Goal: Task Accomplishment & Management: Manage account settings

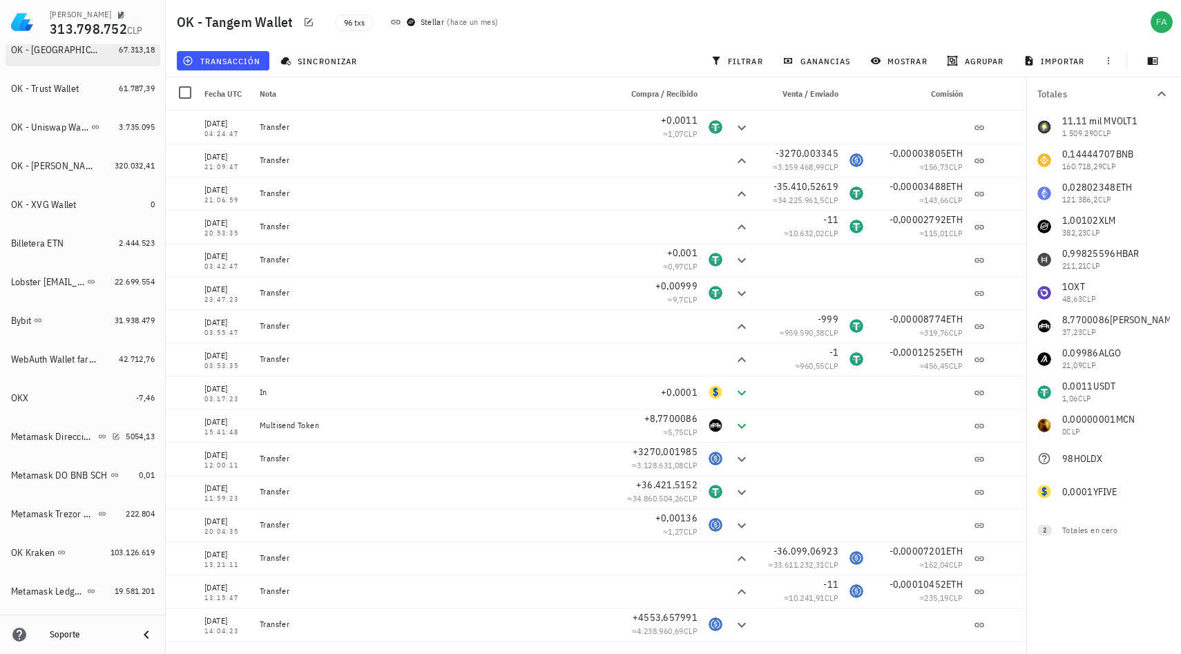
scroll to position [1001, 0]
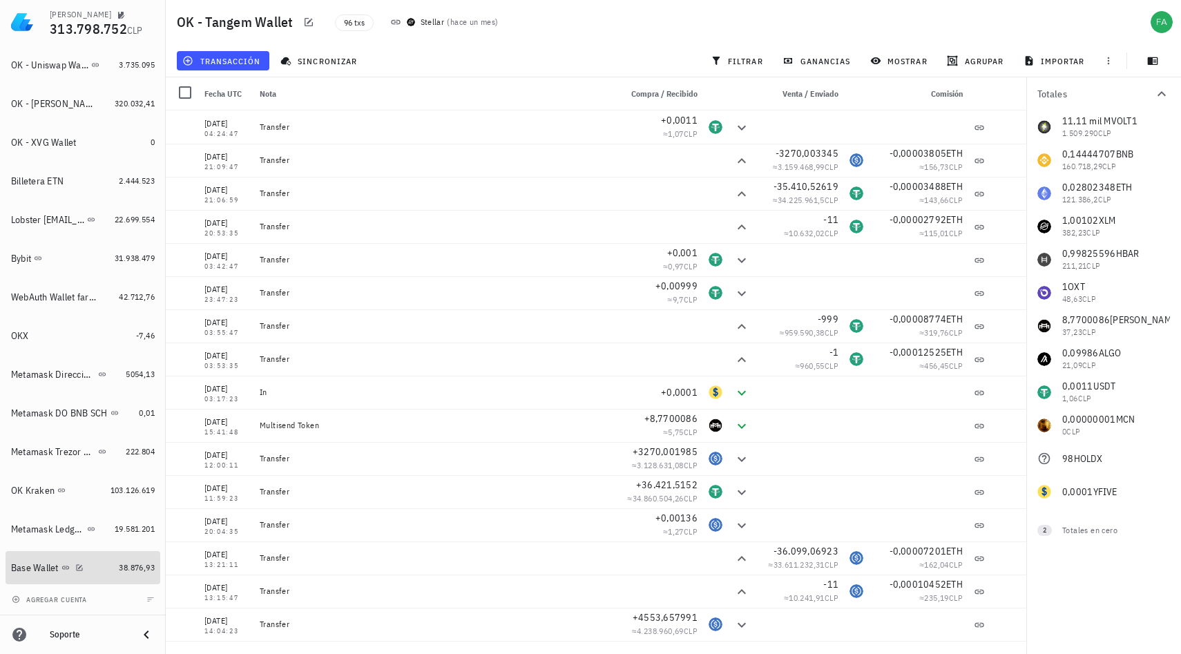
click at [63, 561] on div "Base Wallet" at bounding box center [62, 567] width 102 height 13
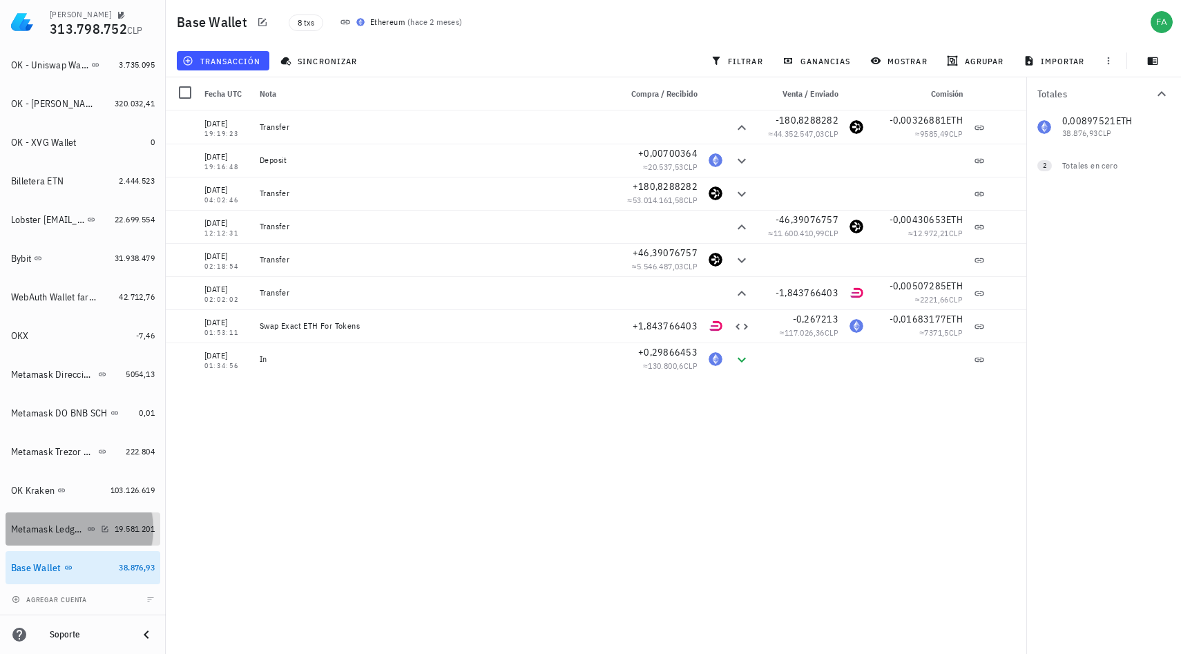
click at [56, 529] on div "Metamask Ledger Cadenas Ethereum, Electroneum y Pulse" at bounding box center [47, 529] width 73 height 12
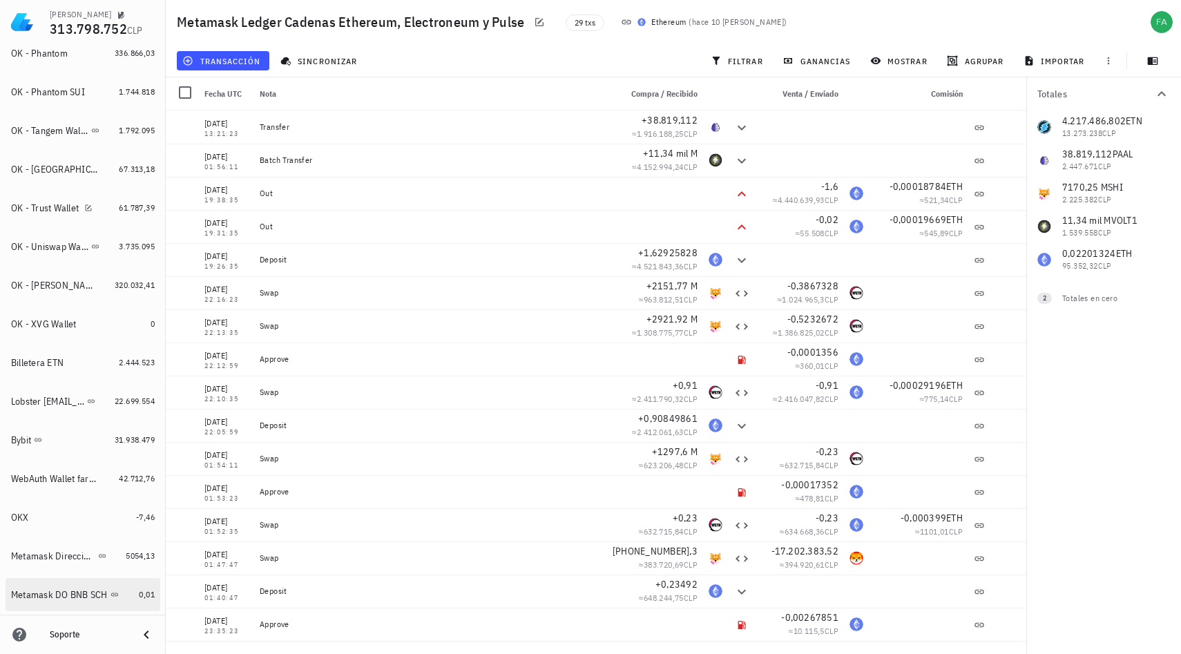
scroll to position [1001, 0]
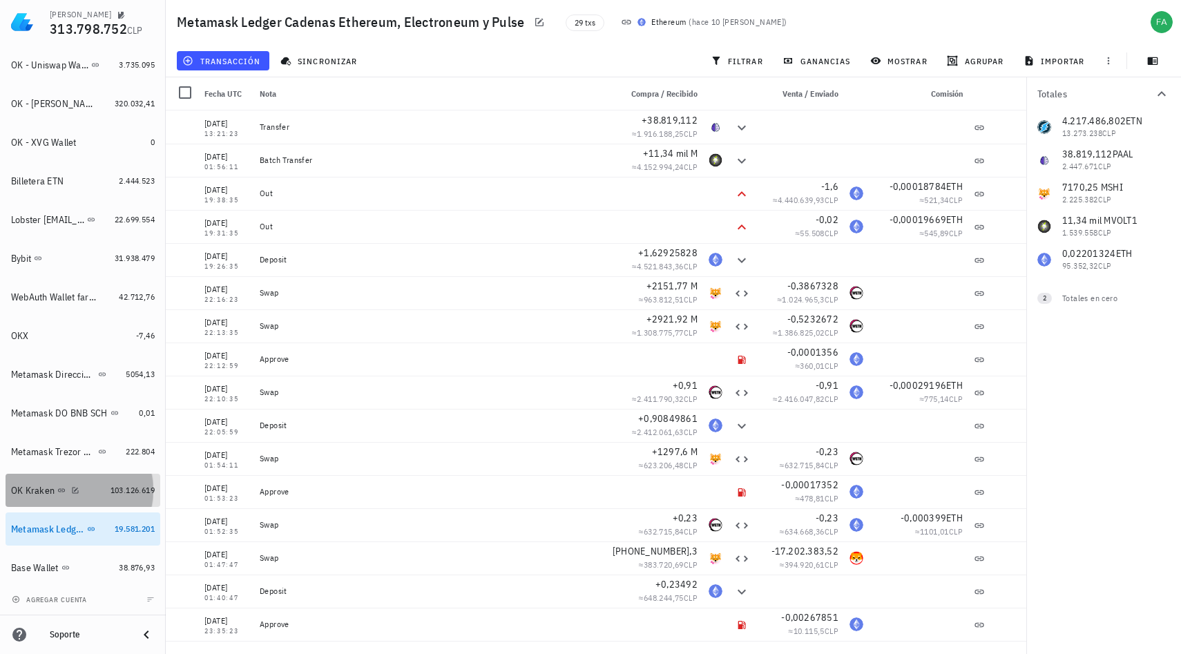
click at [38, 495] on div "OK Kraken" at bounding box center [33, 491] width 44 height 12
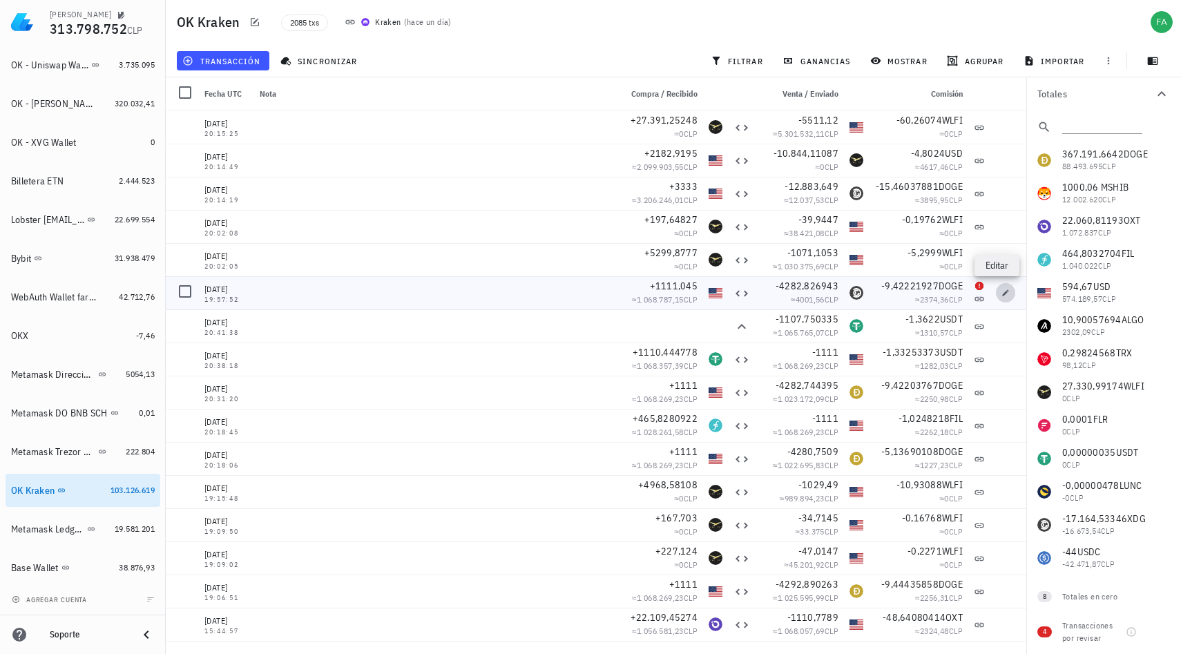
click at [1001, 293] on icon "button" at bounding box center [1005, 293] width 8 height 8
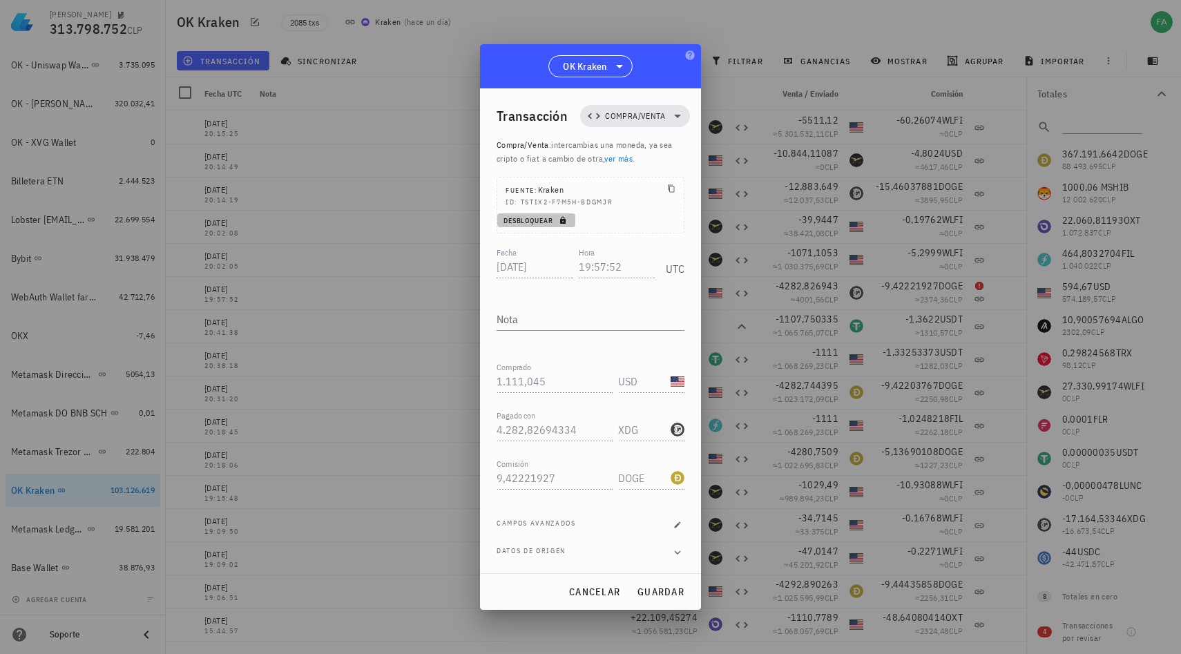
click at [561, 226] on button "Desbloquear" at bounding box center [536, 220] width 78 height 14
click at [633, 432] on input "XDG" at bounding box center [643, 429] width 50 height 22
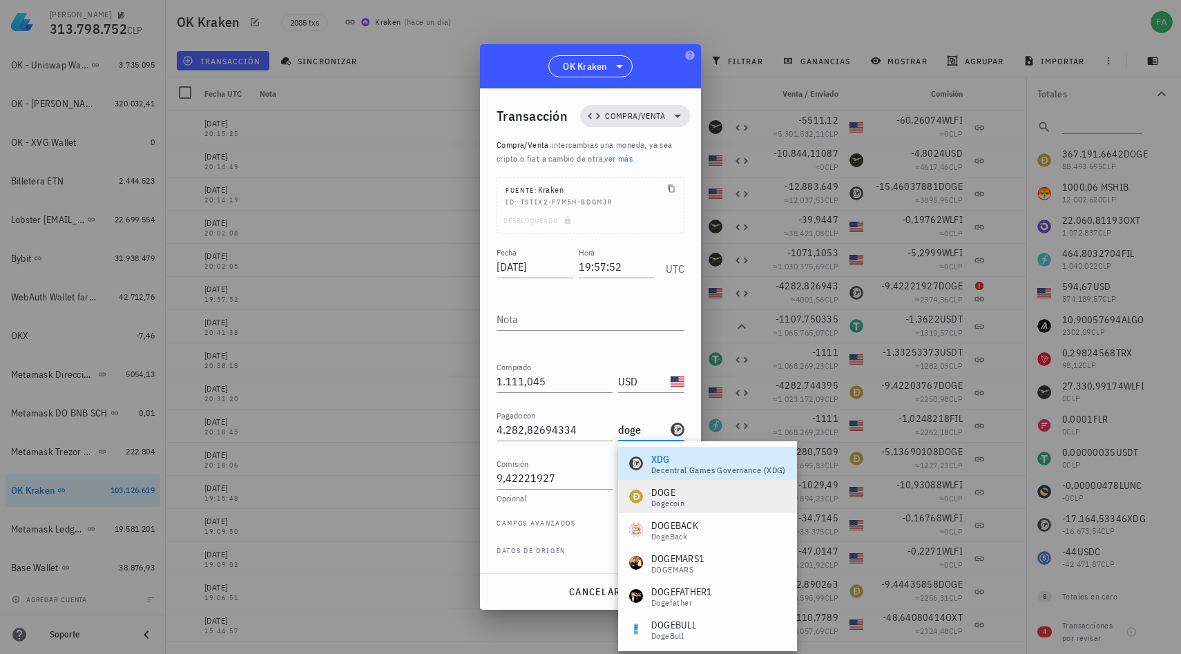
click at [660, 496] on div "DOGE" at bounding box center [667, 492] width 33 height 14
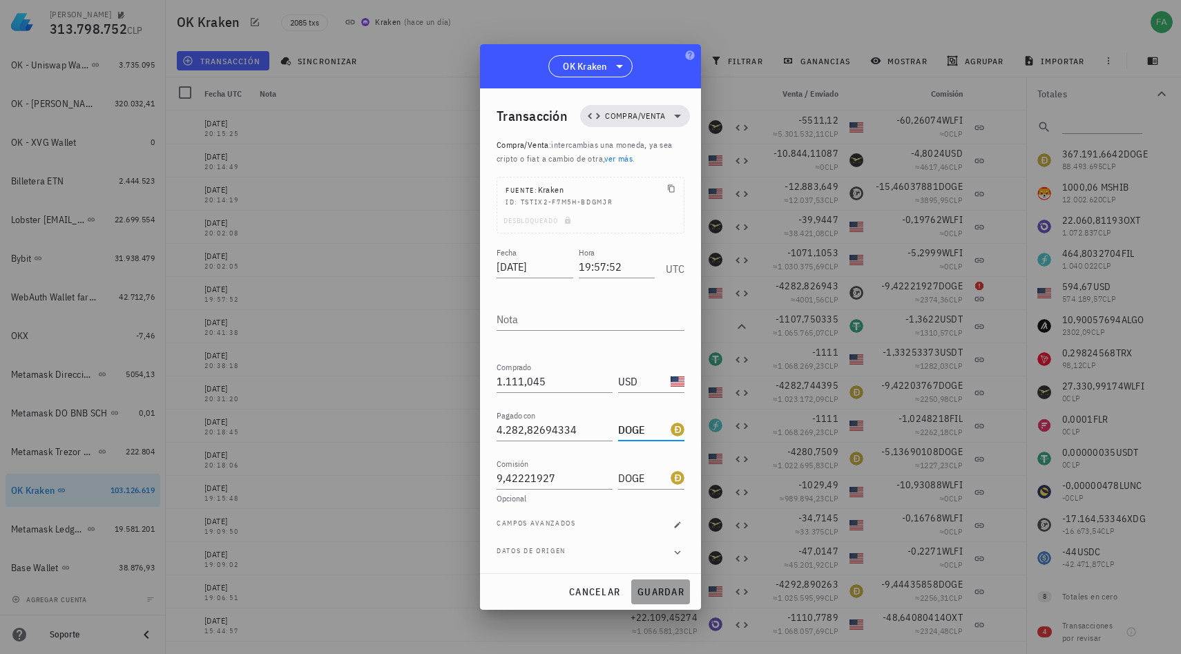
click at [648, 592] on span "guardar" at bounding box center [661, 592] width 48 height 12
type input "XDG"
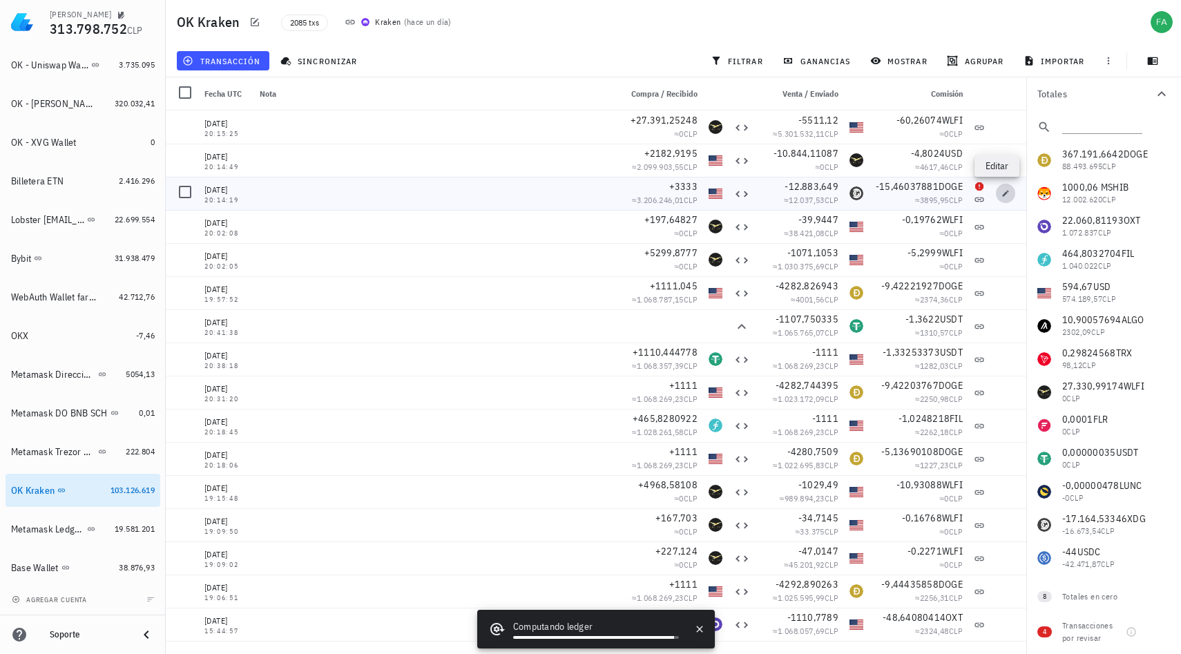
click at [1002, 193] on span "button" at bounding box center [1005, 193] width 19 height 8
type input "20:14:19"
type input "3.333"
type input "12.883,6490031"
type input "15,46037881"
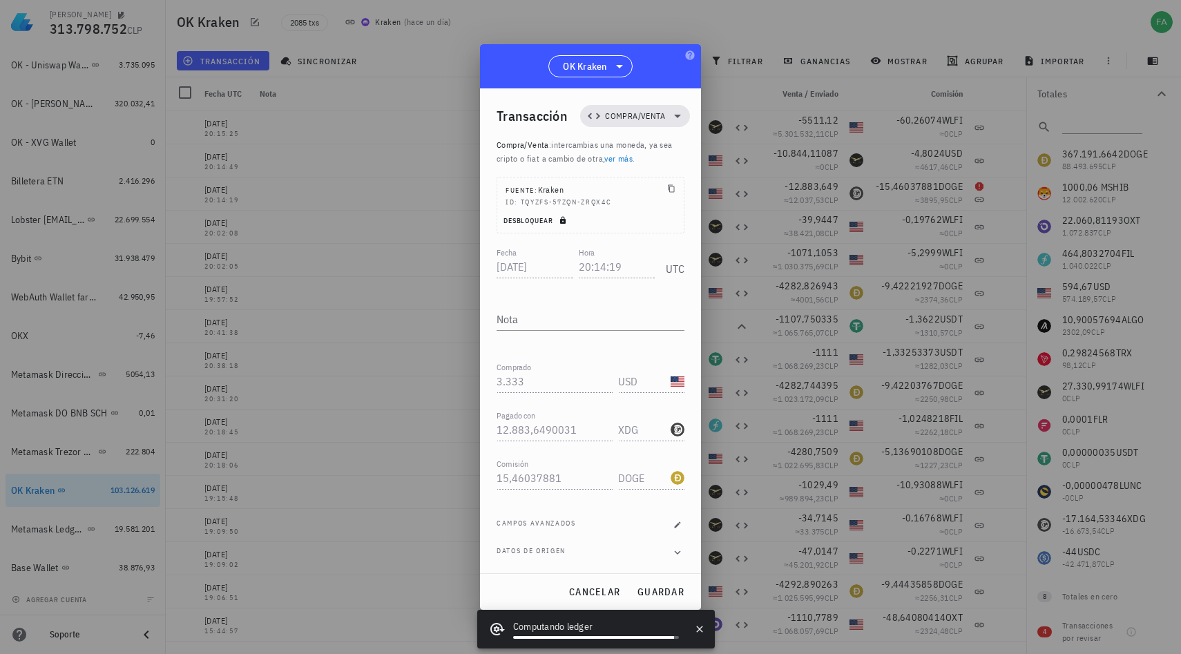
click at [561, 222] on icon "button" at bounding box center [563, 221] width 6 height 8
click at [644, 432] on input "XDG" at bounding box center [643, 429] width 50 height 22
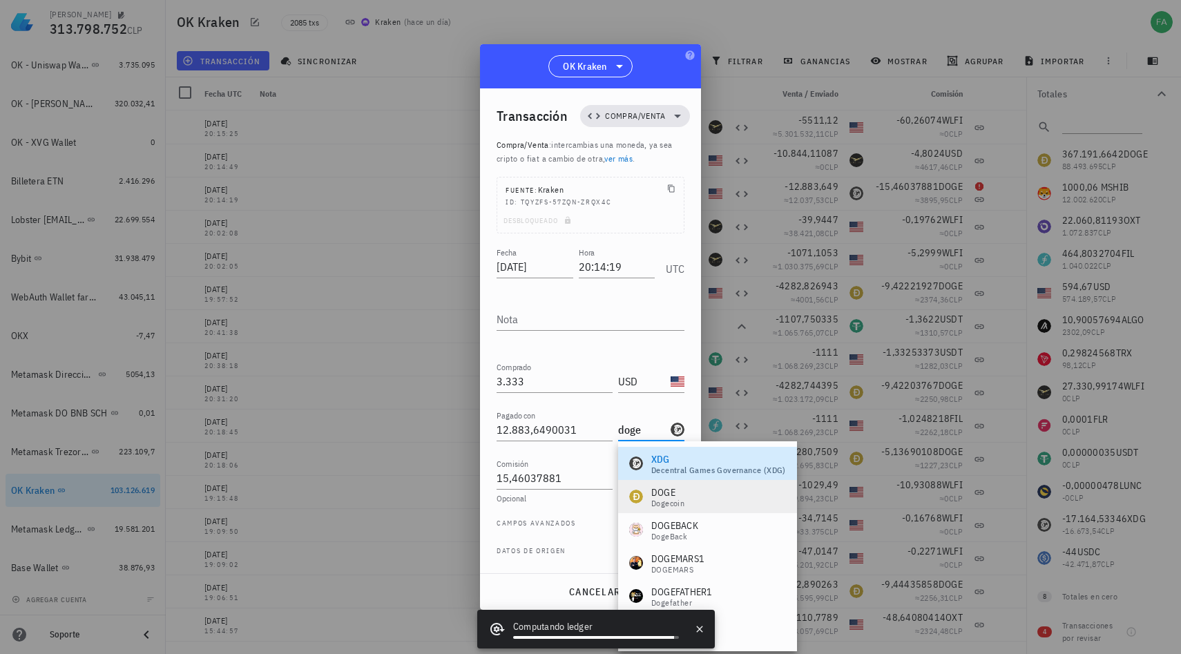
click at [671, 494] on div "DOGE" at bounding box center [667, 492] width 33 height 14
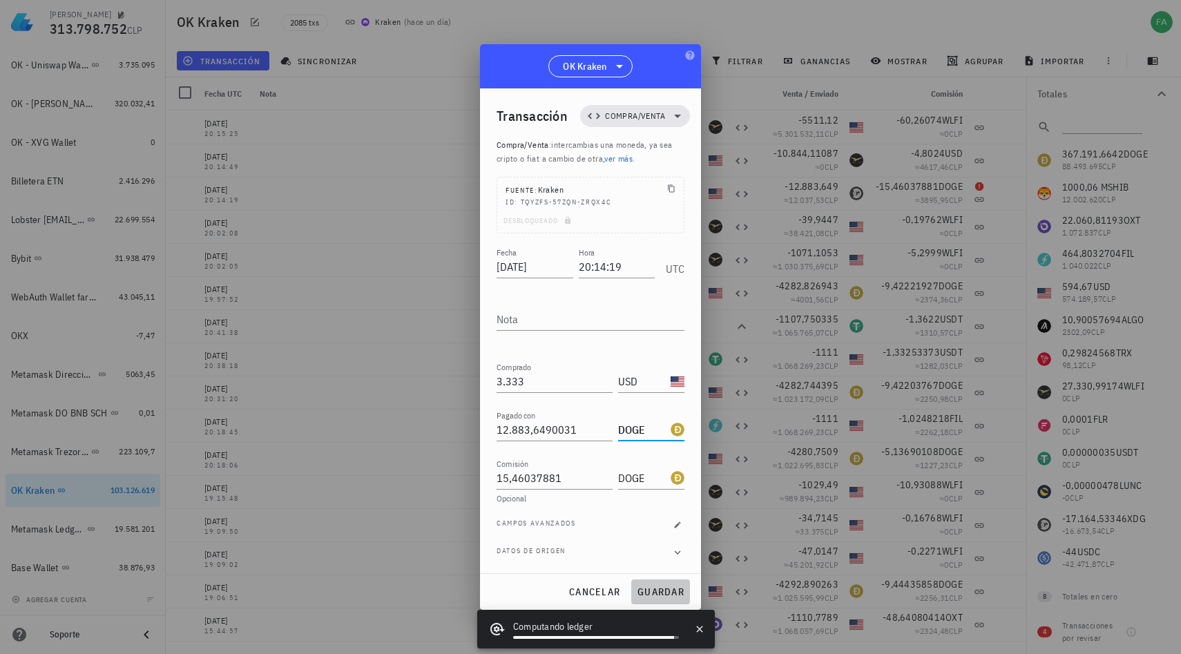
click at [651, 590] on span "guardar" at bounding box center [661, 592] width 48 height 12
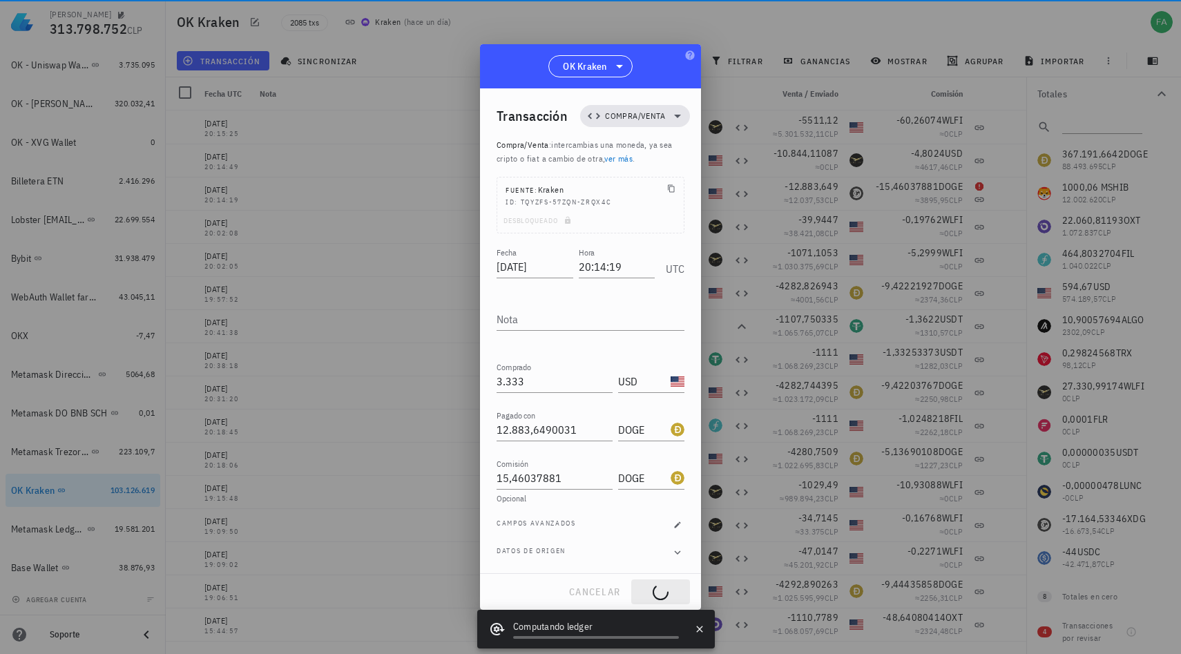
type input "XDG"
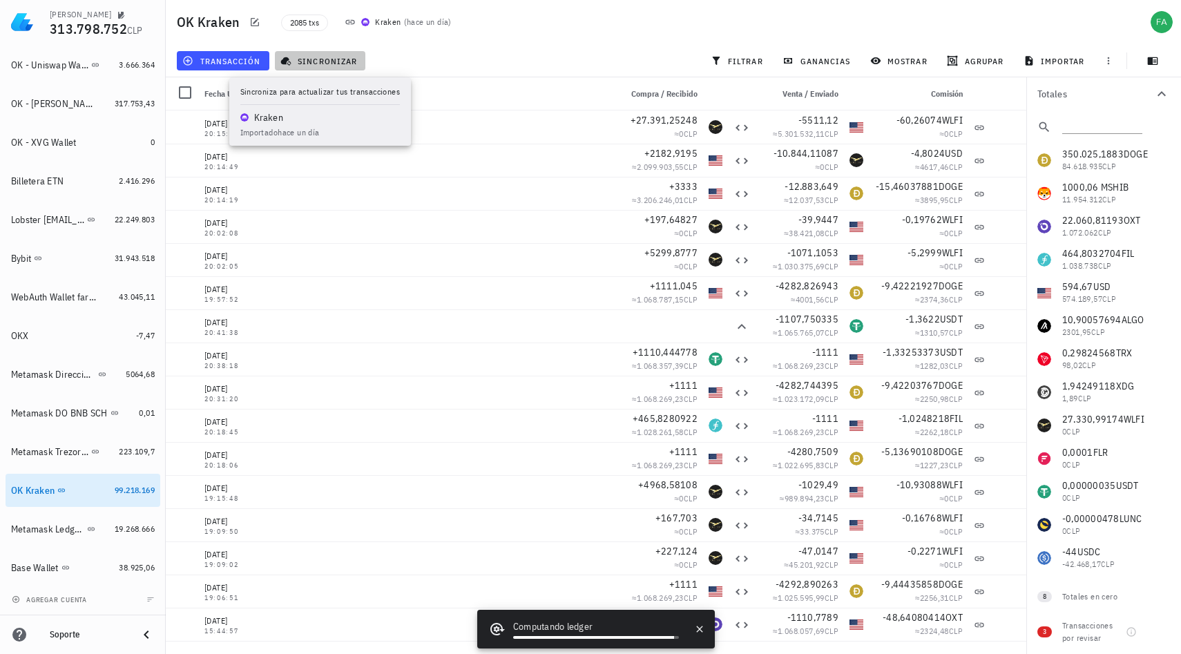
click at [322, 64] on span "sincronizar" at bounding box center [320, 60] width 74 height 11
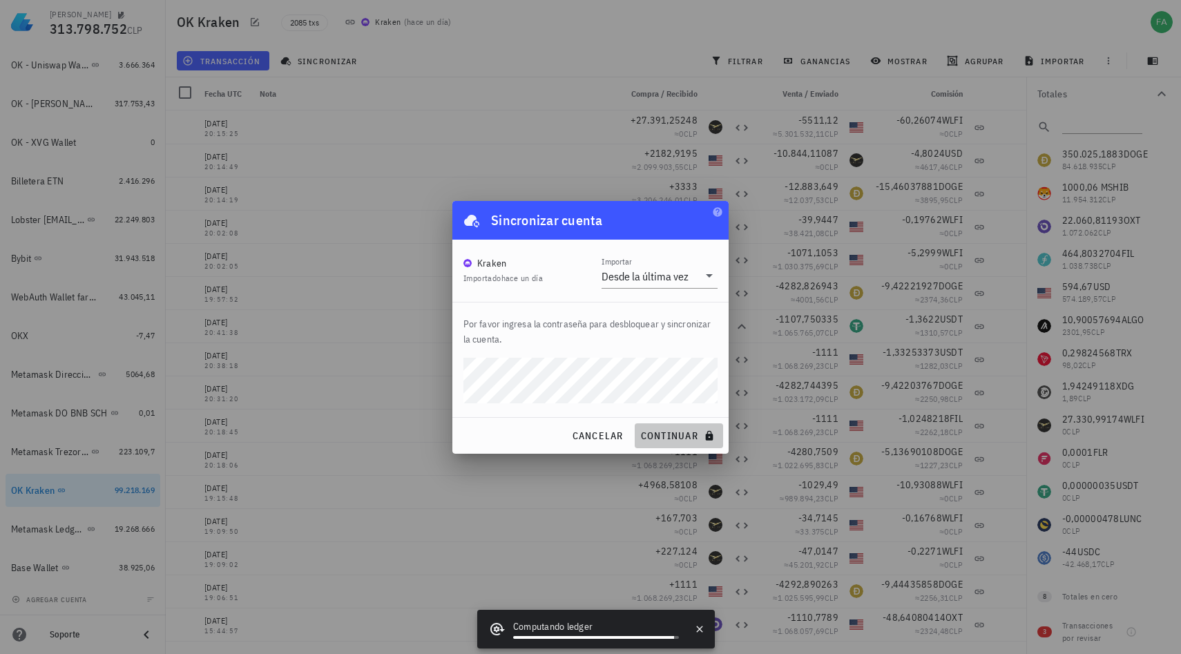
click at [659, 430] on span "continuar" at bounding box center [678, 436] width 77 height 12
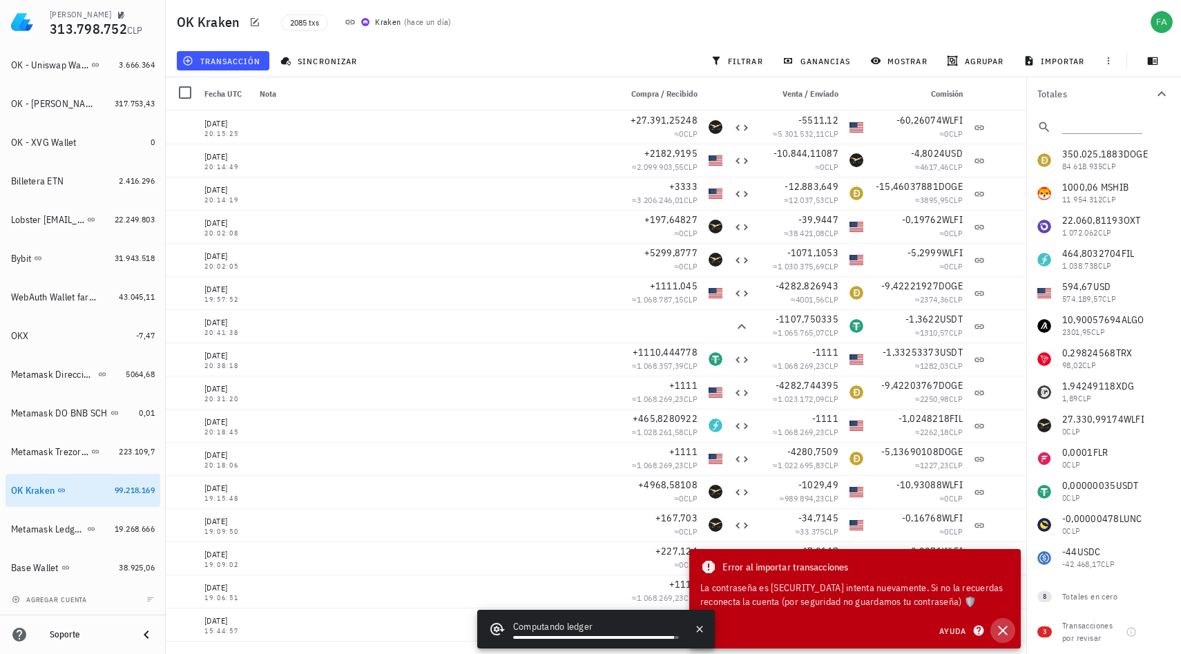
click at [1005, 630] on icon "button" at bounding box center [1002, 630] width 17 height 17
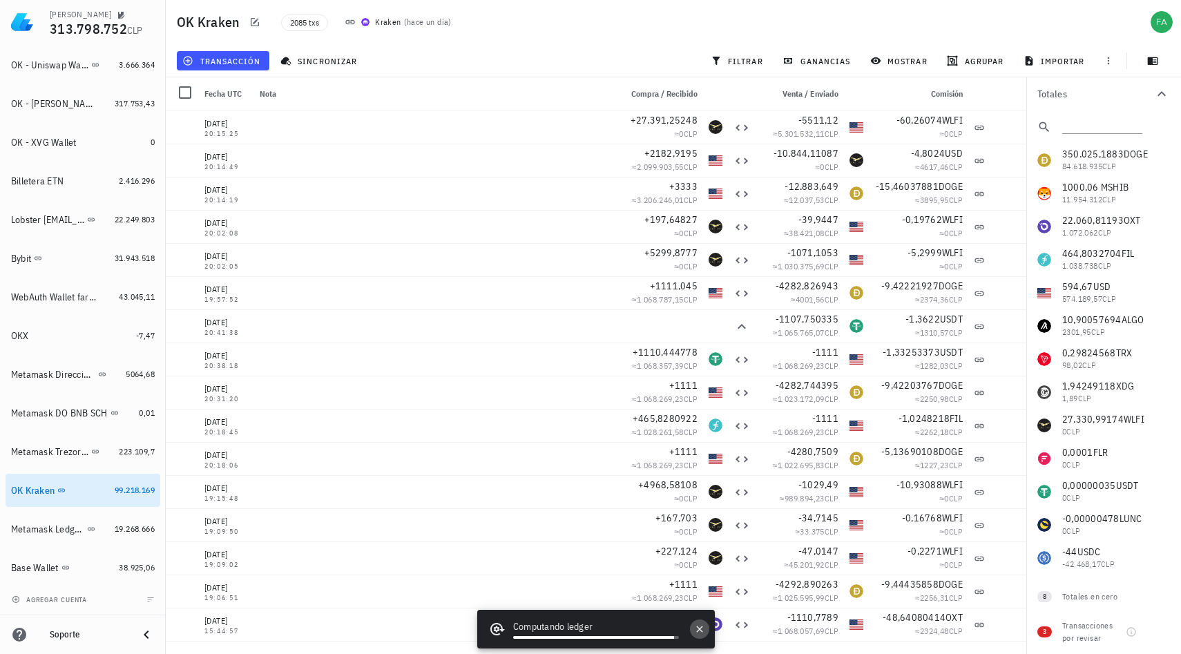
click at [700, 628] on icon "button" at bounding box center [699, 629] width 6 height 6
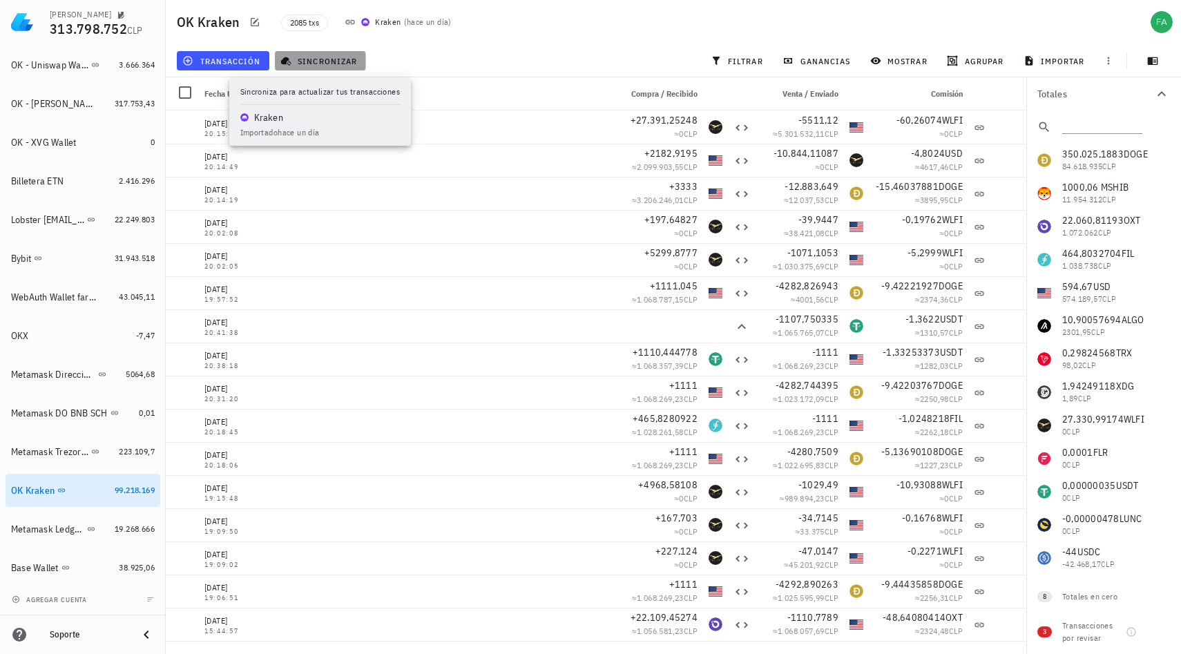
click at [323, 58] on span "sincronizar" at bounding box center [320, 60] width 74 height 11
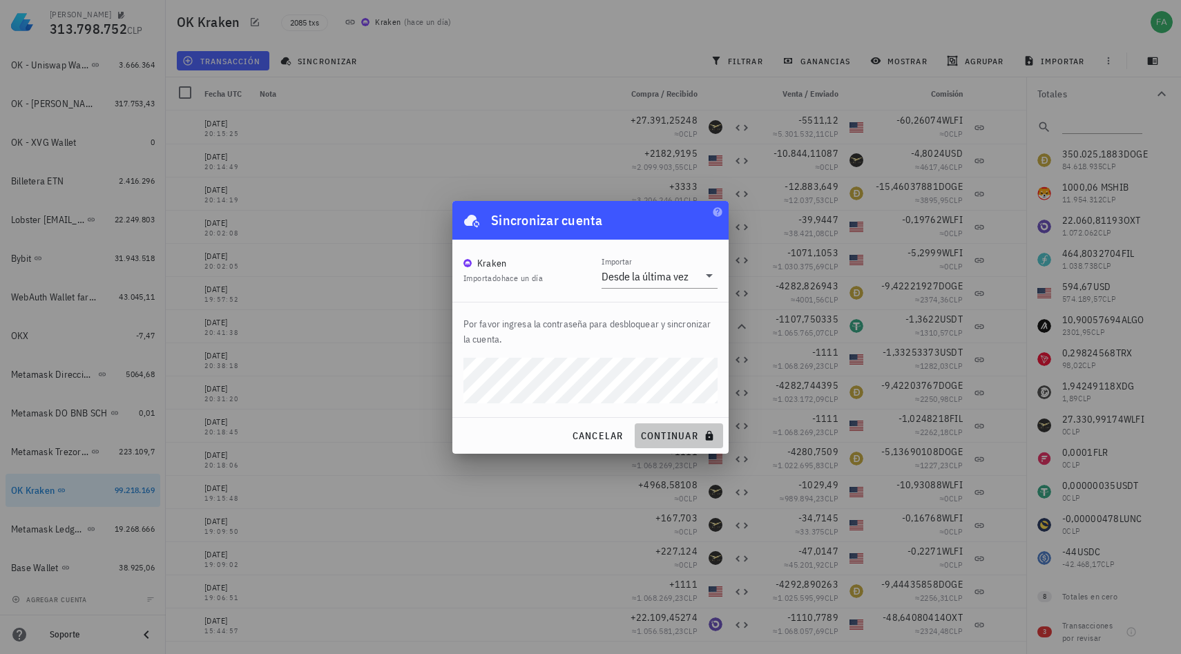
click at [675, 437] on span "continuar" at bounding box center [678, 436] width 77 height 12
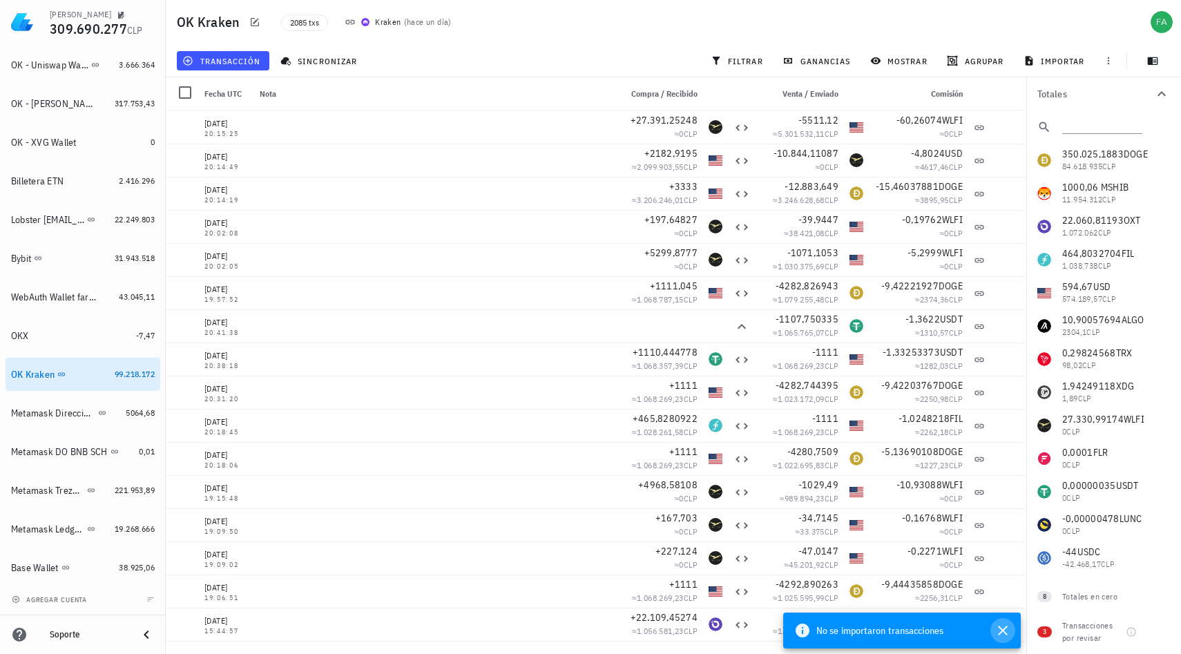
click at [1002, 635] on icon "button" at bounding box center [1002, 630] width 17 height 17
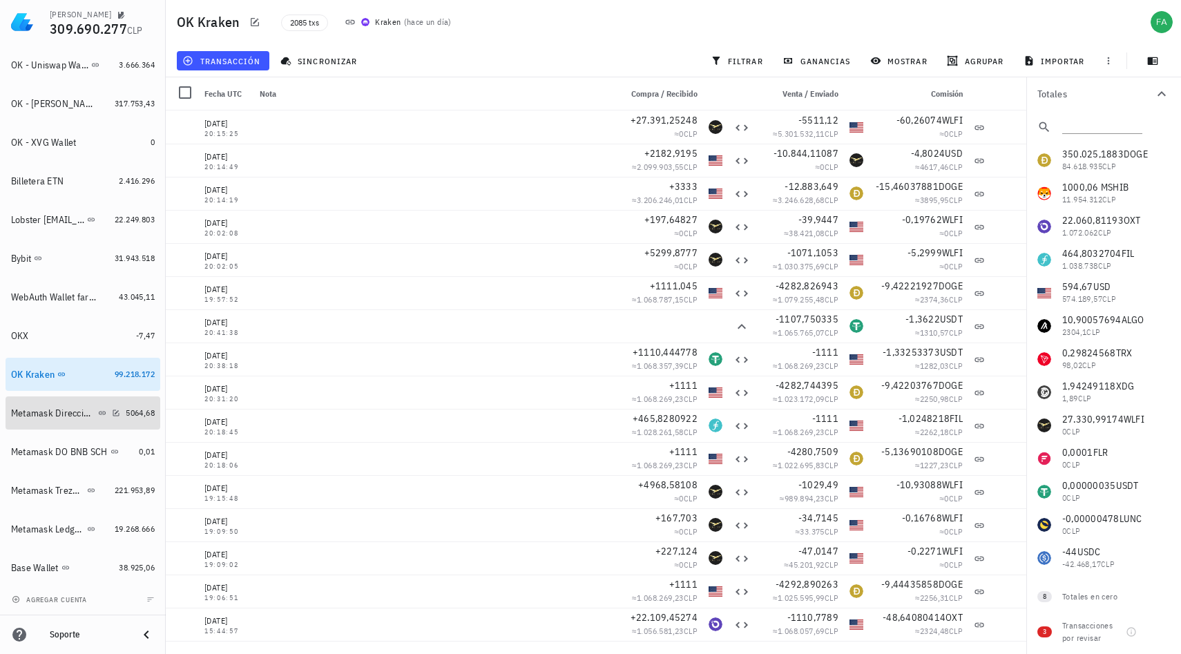
click at [68, 414] on div "Metamask Direccion Original" at bounding box center [53, 413] width 84 height 12
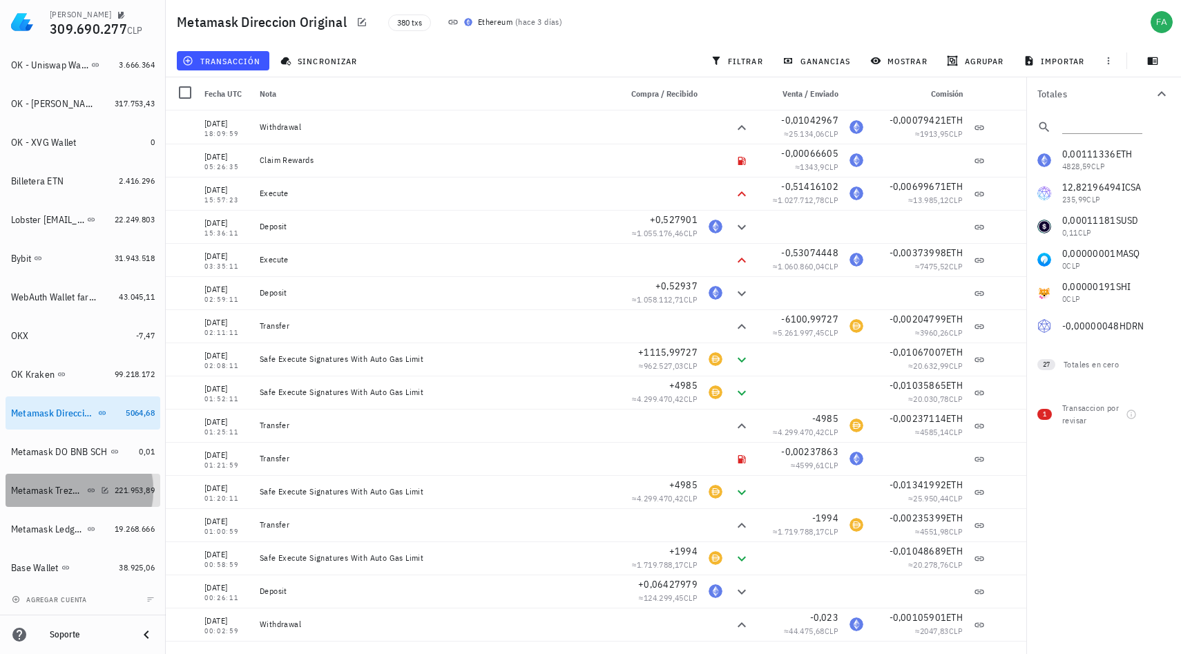
click at [41, 492] on div "Metamask Trezor BNB SCH" at bounding box center [47, 491] width 73 height 12
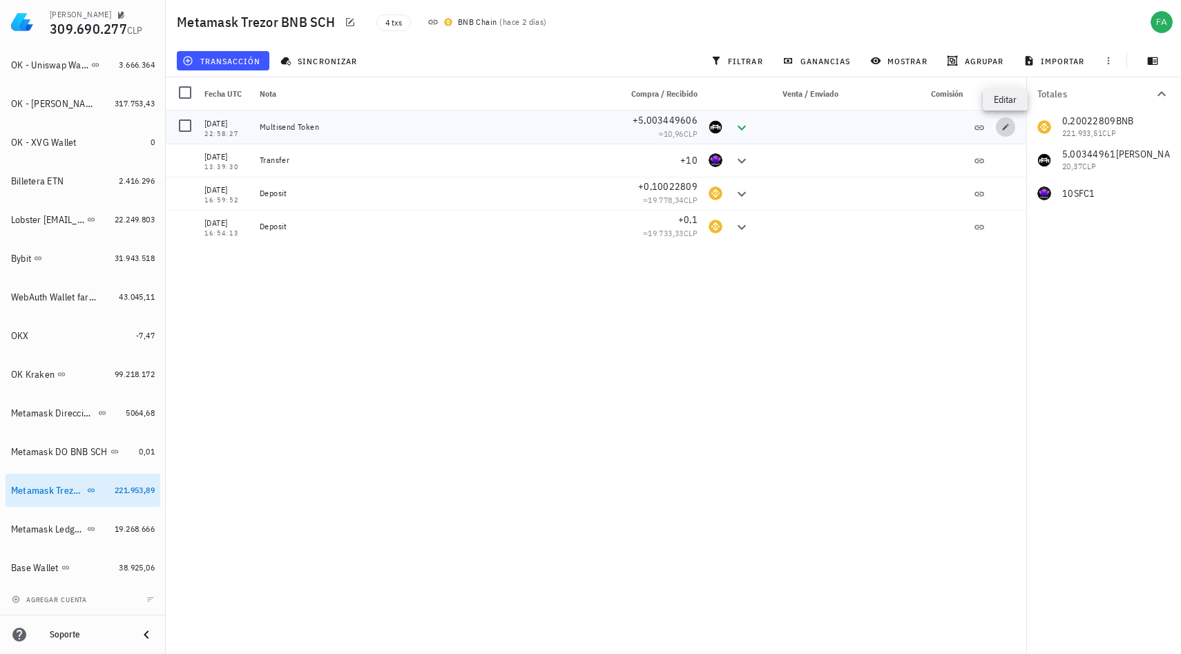
click at [1005, 127] on icon "button" at bounding box center [1006, 127] width 6 height 6
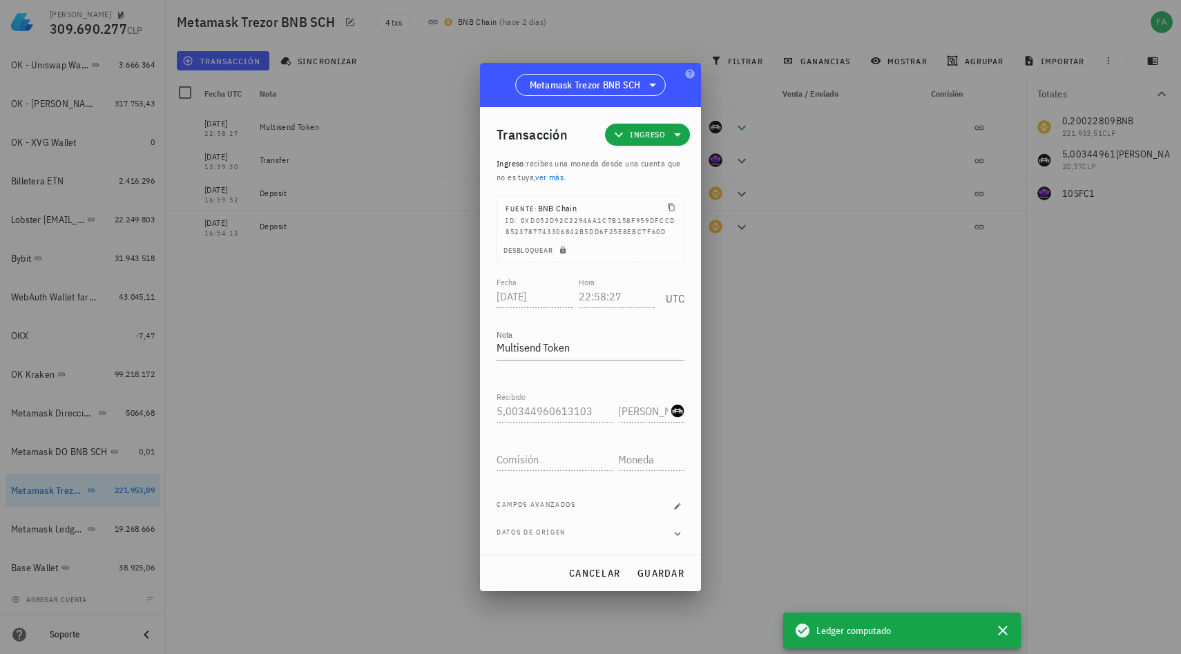
click at [770, 414] on div at bounding box center [590, 327] width 1181 height 654
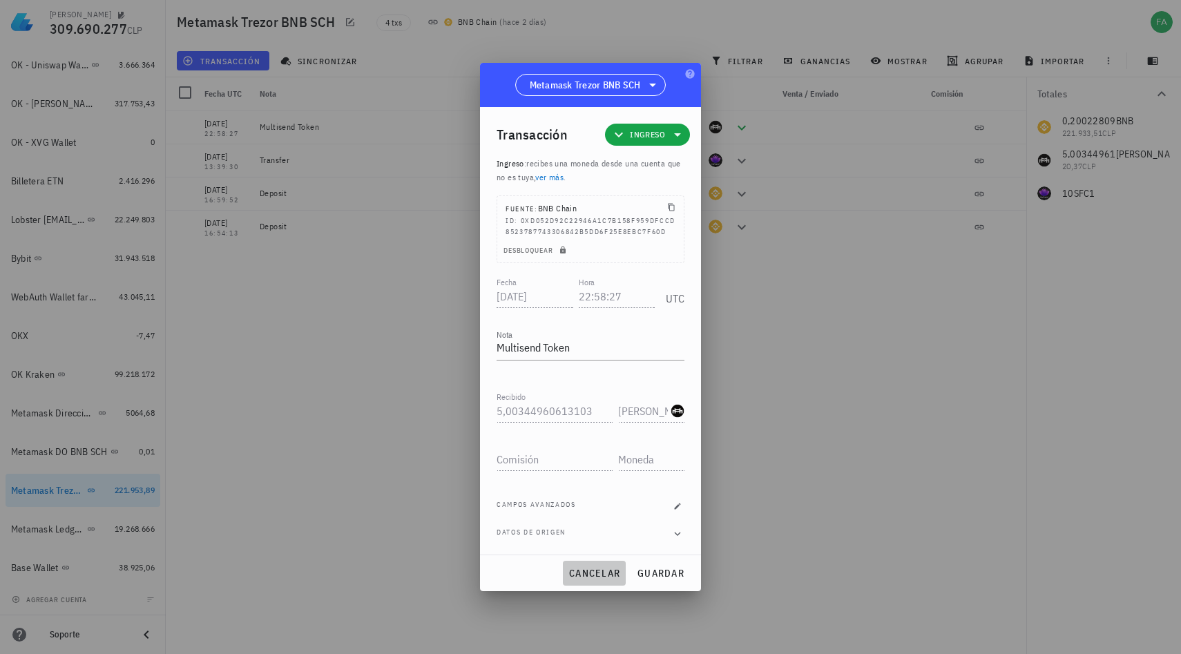
click at [597, 579] on span "cancelar" at bounding box center [594, 573] width 52 height 12
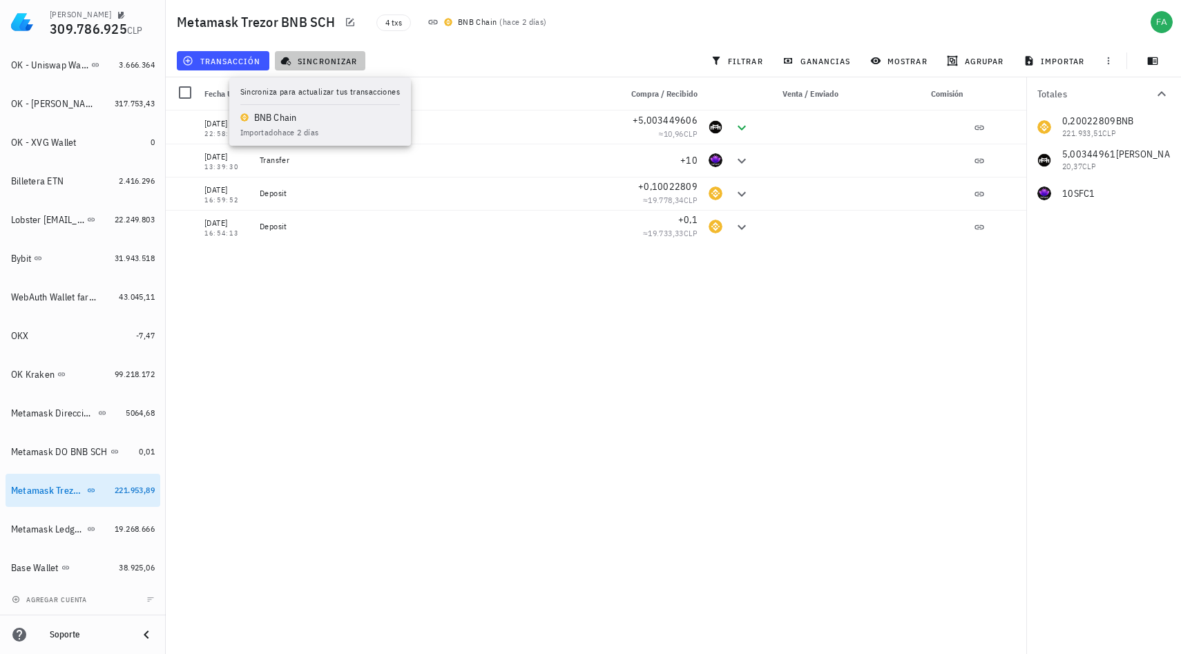
click at [324, 63] on span "sincronizar" at bounding box center [320, 60] width 74 height 11
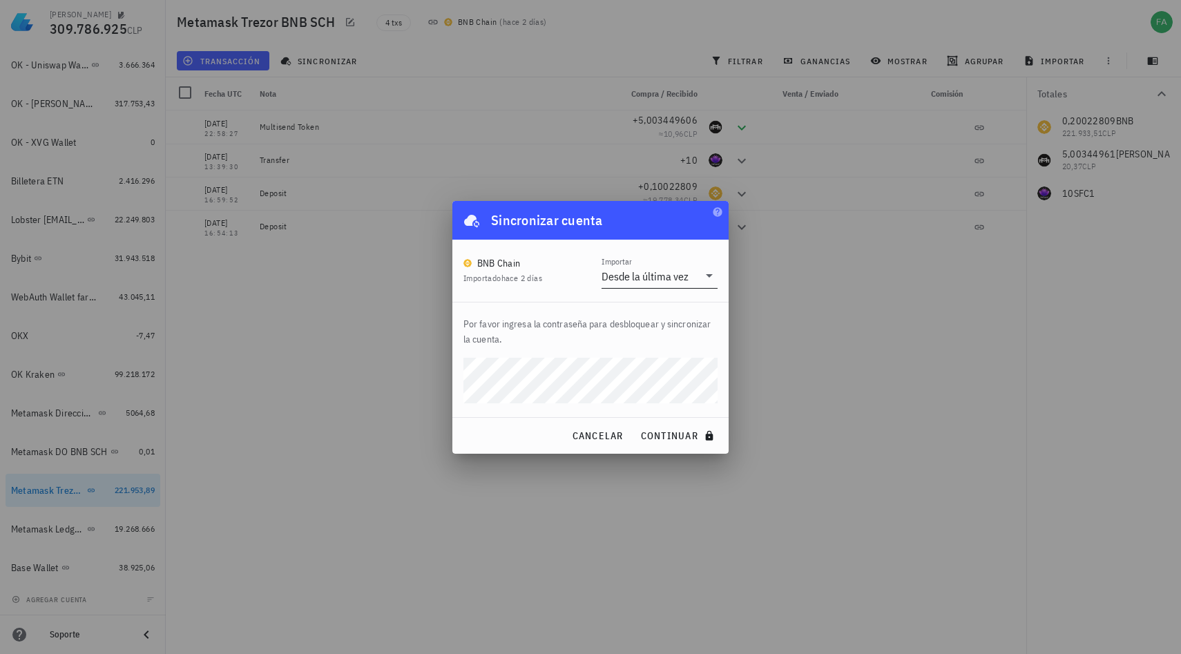
click at [708, 274] on icon at bounding box center [709, 275] width 7 height 3
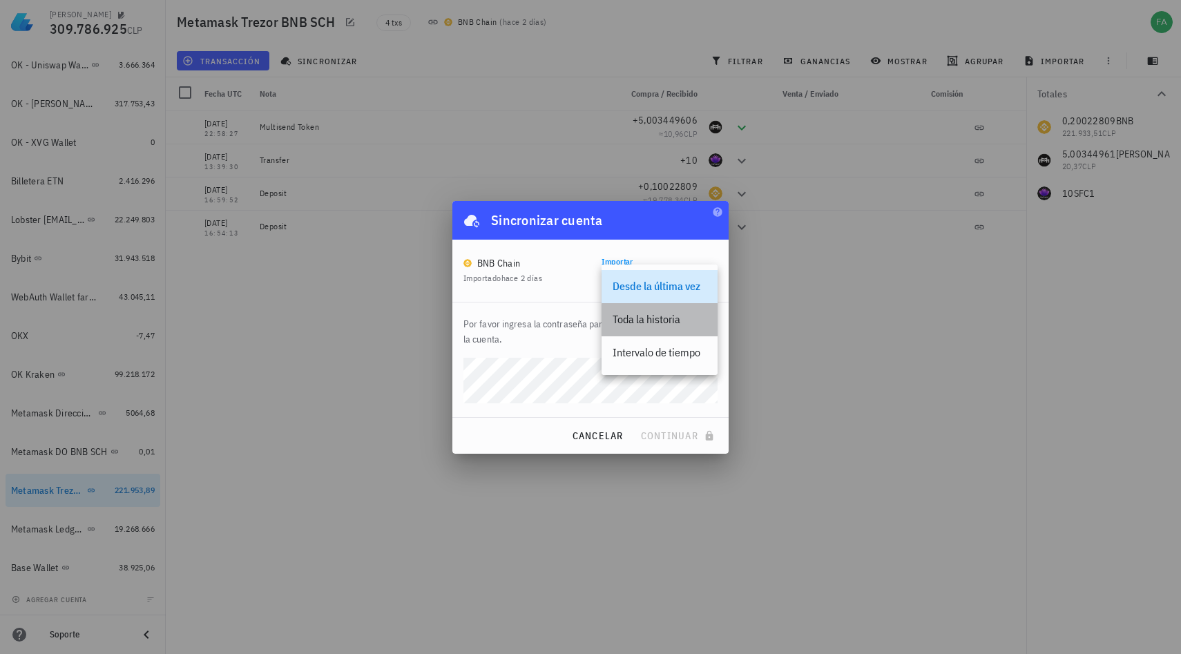
click at [666, 322] on div "Toda la historia" at bounding box center [659, 319] width 94 height 13
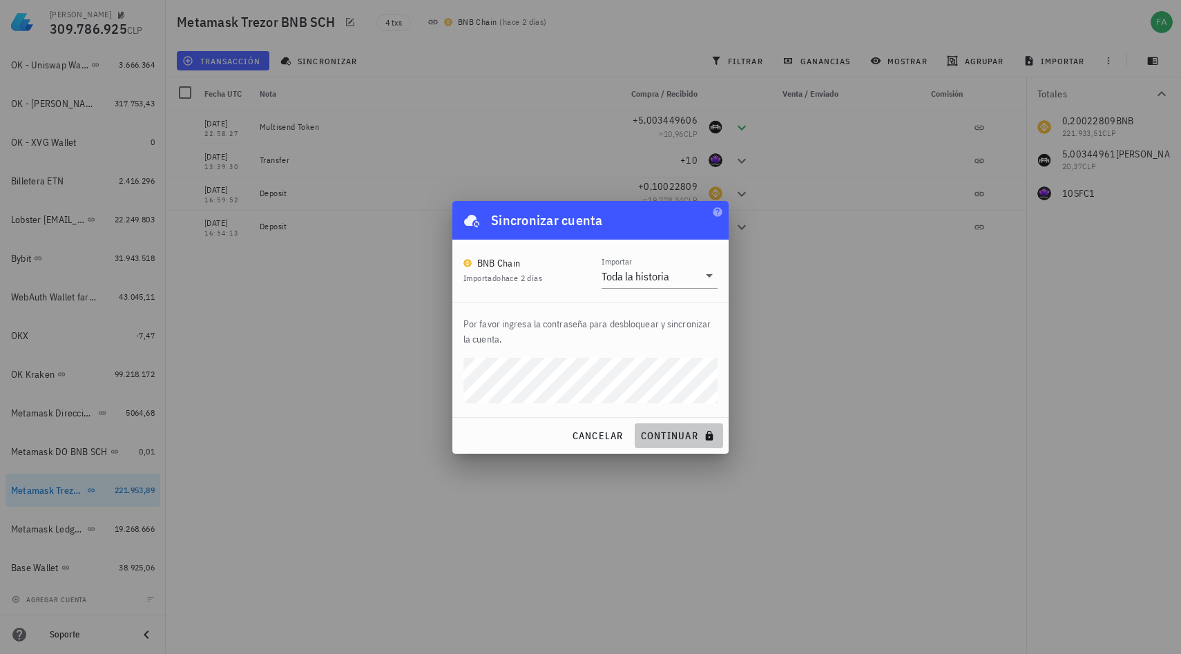
click at [680, 442] on button "continuar" at bounding box center [679, 435] width 88 height 25
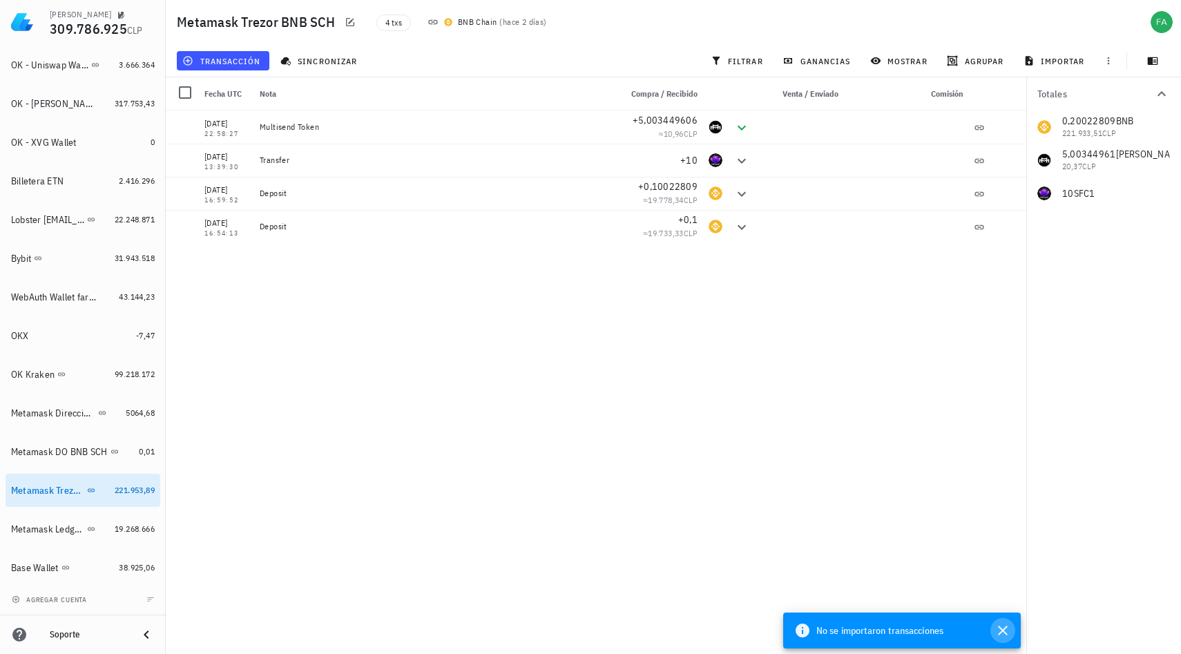
click at [1002, 625] on icon "button" at bounding box center [1002, 630] width 17 height 17
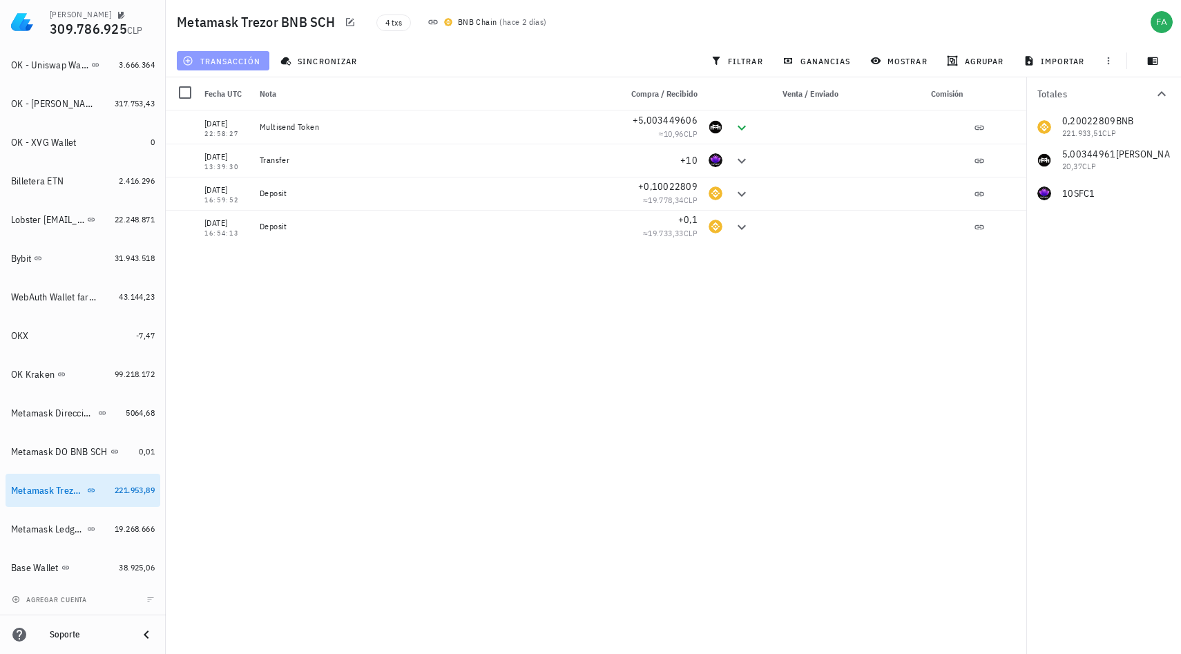
click at [233, 59] on span "transacción" at bounding box center [222, 60] width 75 height 11
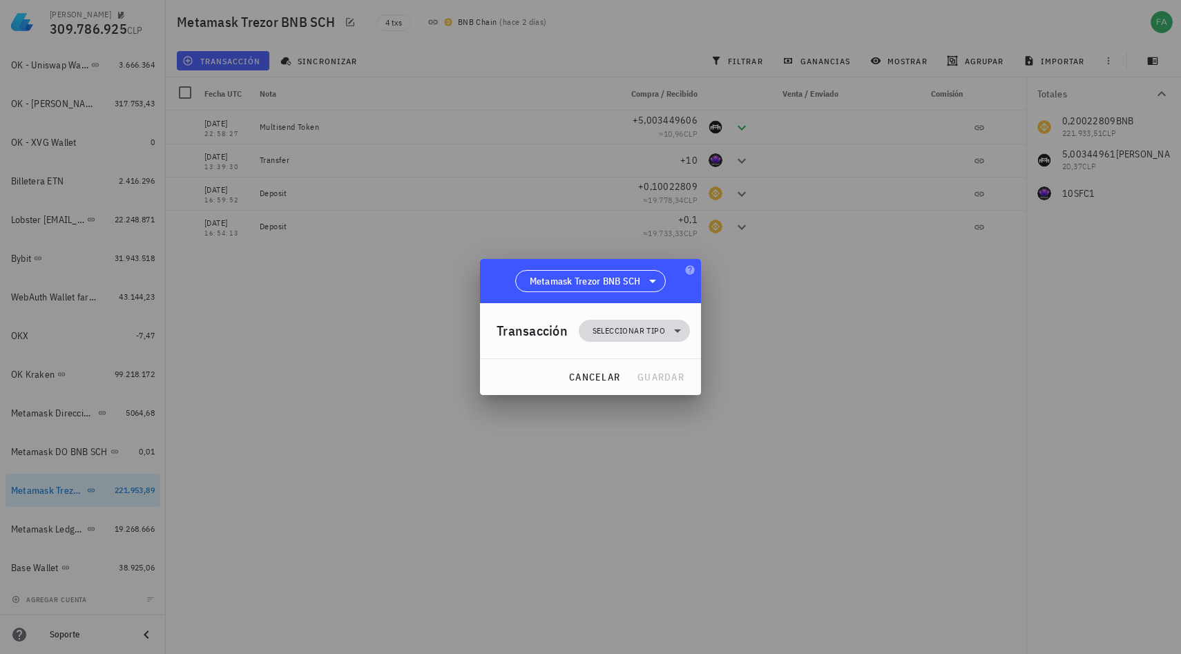
click at [679, 331] on icon at bounding box center [677, 330] width 17 height 17
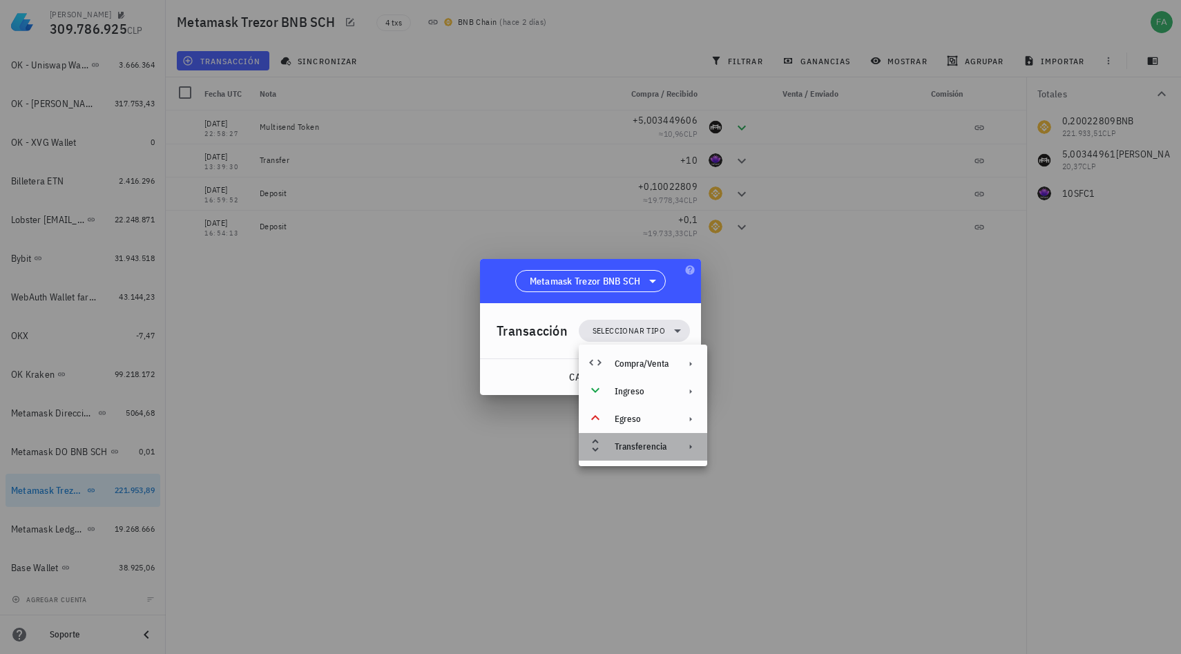
click at [648, 441] on div "Transferencia" at bounding box center [642, 446] width 54 height 11
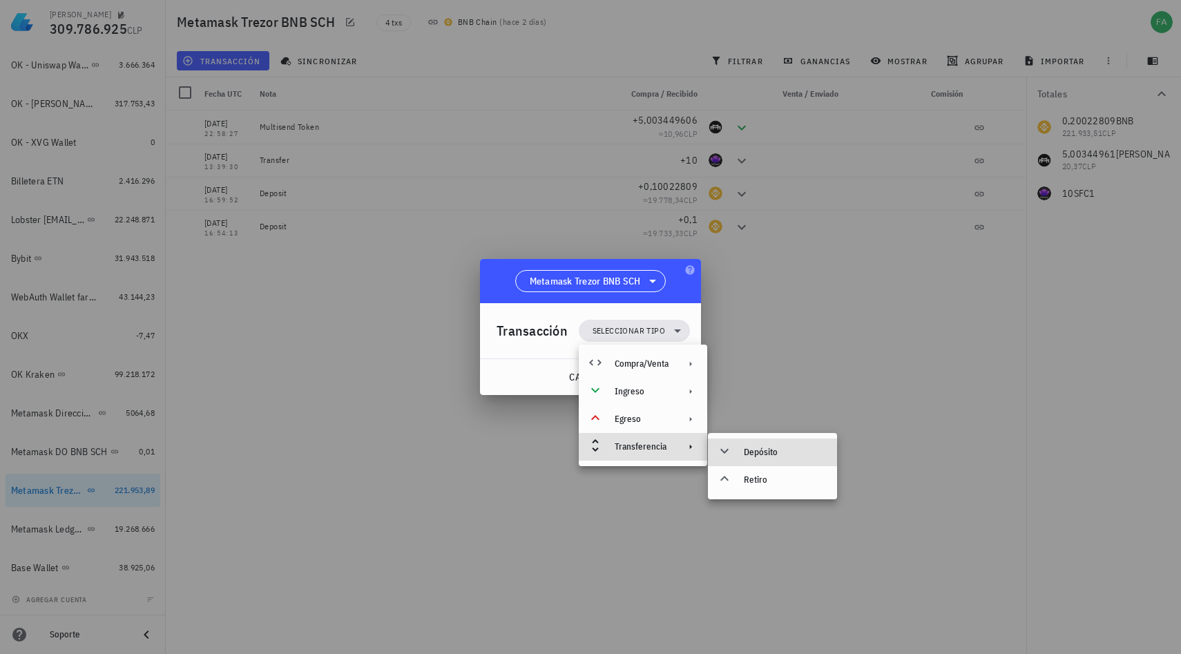
click at [733, 452] on div at bounding box center [727, 452] width 17 height 17
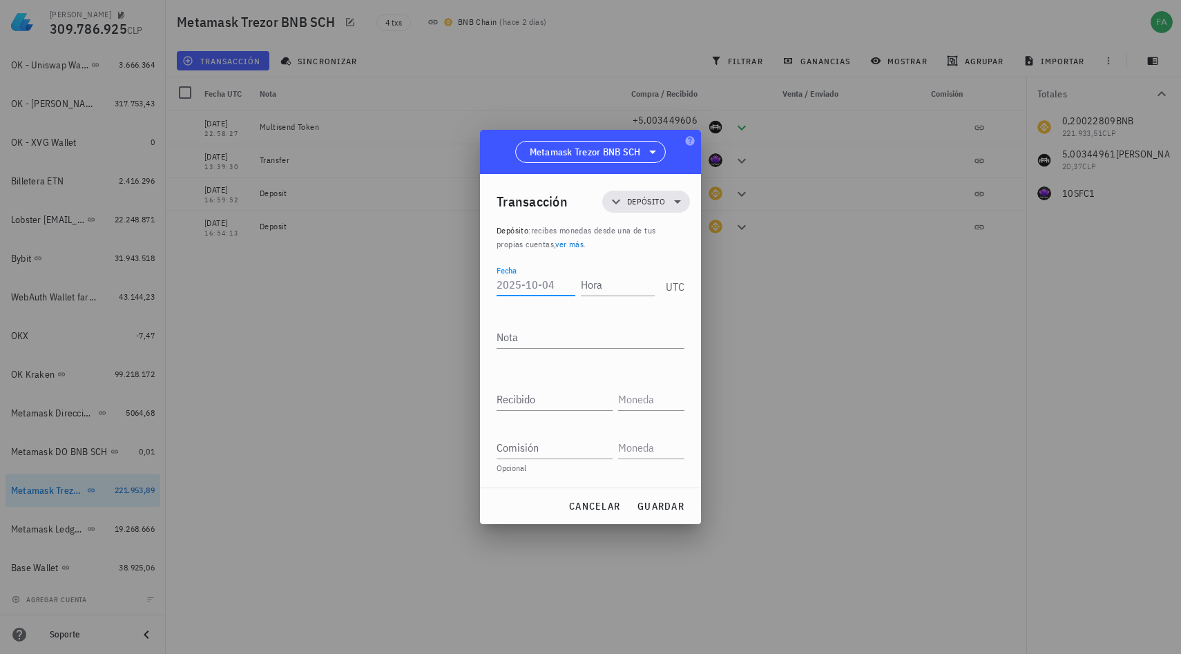
click at [534, 284] on input "Fecha" at bounding box center [535, 284] width 79 height 22
type input "[DATE]"
click at [588, 287] on input "Hora" at bounding box center [615, 284] width 79 height 22
type input "01:01:01"
click at [557, 337] on textarea "Nota" at bounding box center [590, 337] width 188 height 22
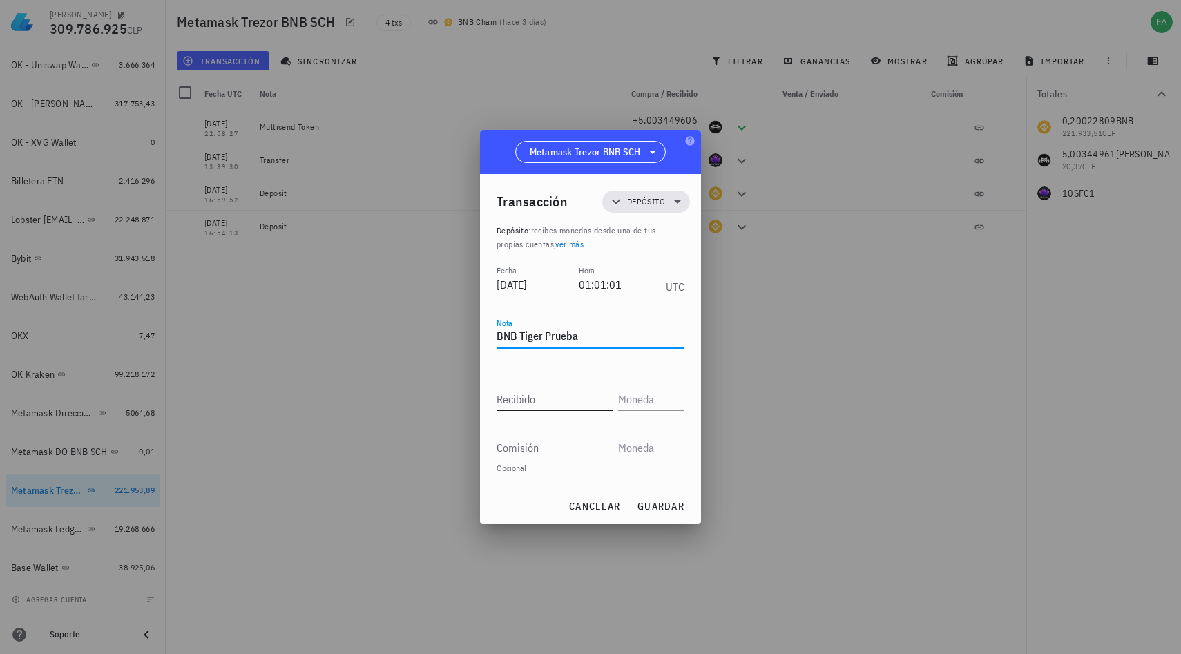
type textarea "BNB Tiger Prueba"
click at [530, 401] on input "Recibido" at bounding box center [554, 399] width 116 height 22
type input "40.000.000"
click at [636, 402] on input "text" at bounding box center [650, 399] width 64 height 22
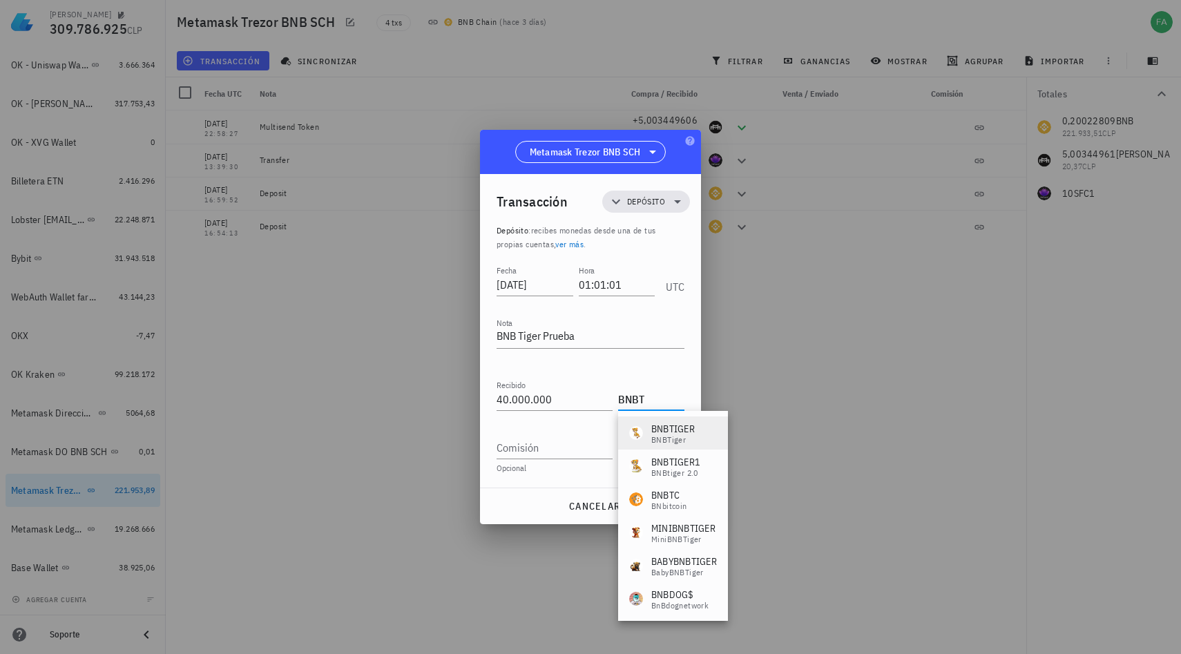
click at [691, 430] on div "BNBTIGER" at bounding box center [673, 429] width 44 height 14
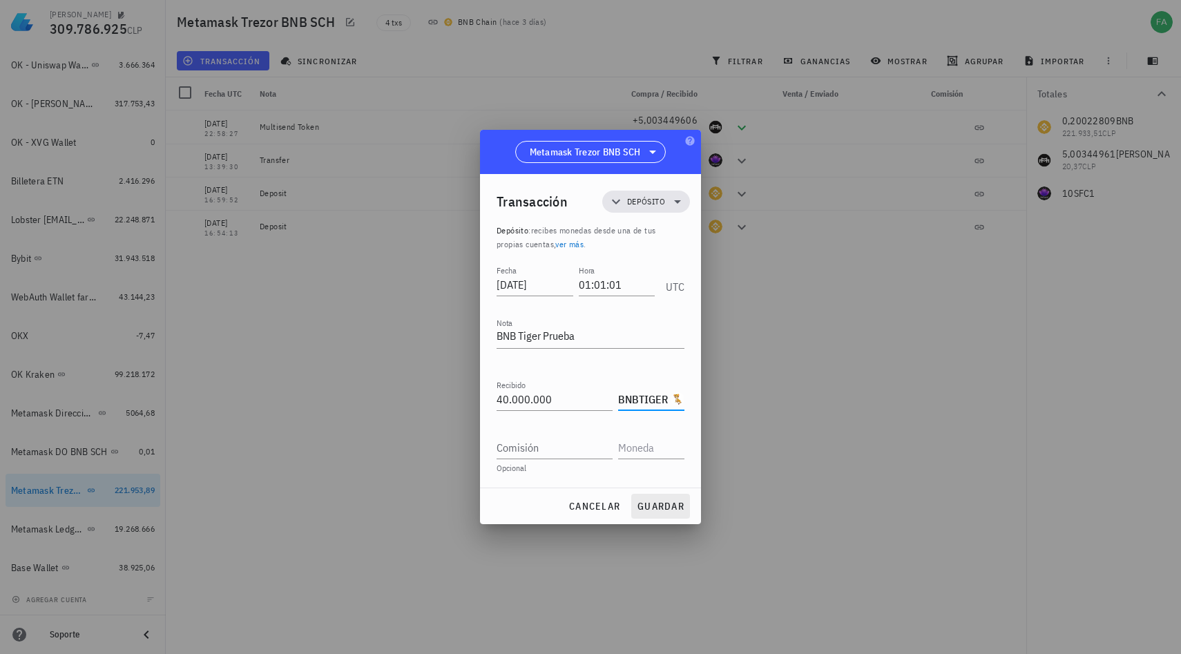
type input "BNBTIGER"
click at [651, 506] on span "guardar" at bounding box center [661, 506] width 48 height 12
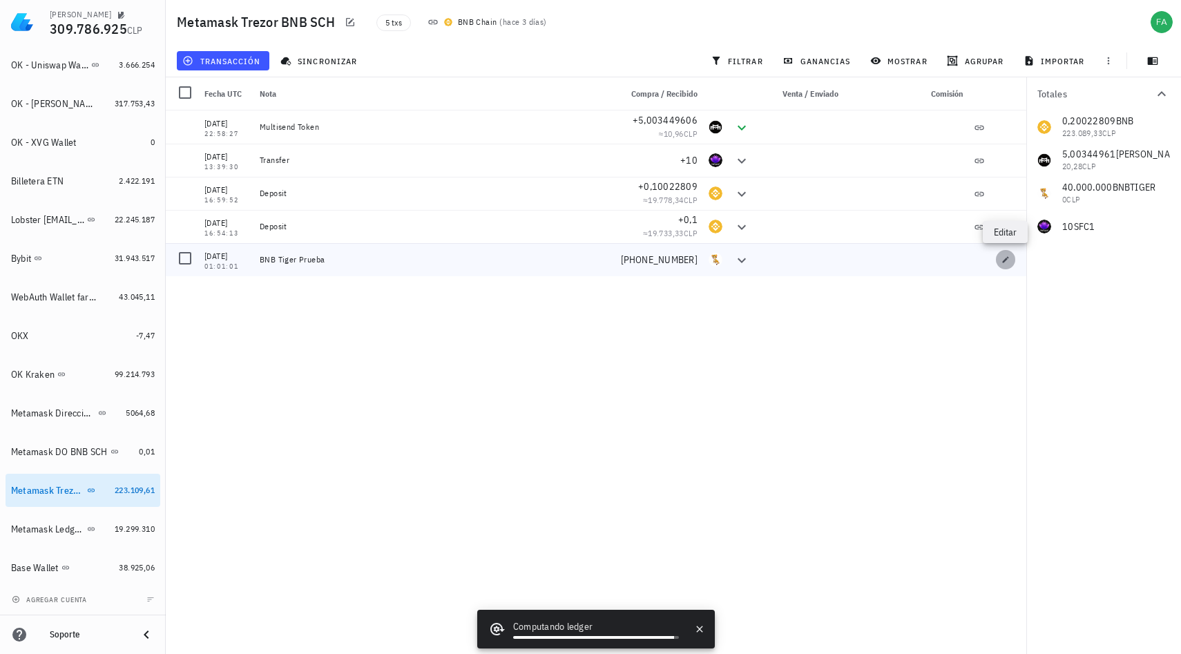
click at [1009, 260] on icon "button" at bounding box center [1005, 259] width 8 height 8
type input "[DATE]"
type input "01:01:01"
type textarea "BNB Tiger Prueba"
type input "40.000.000"
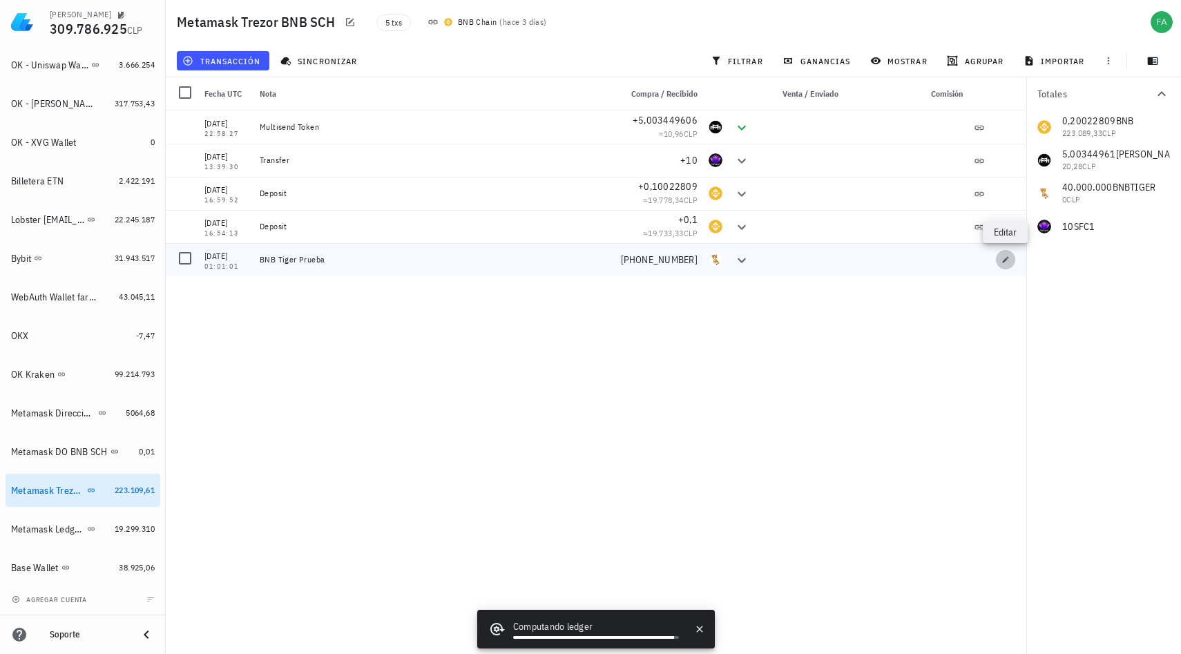
type input "BNBTIGER"
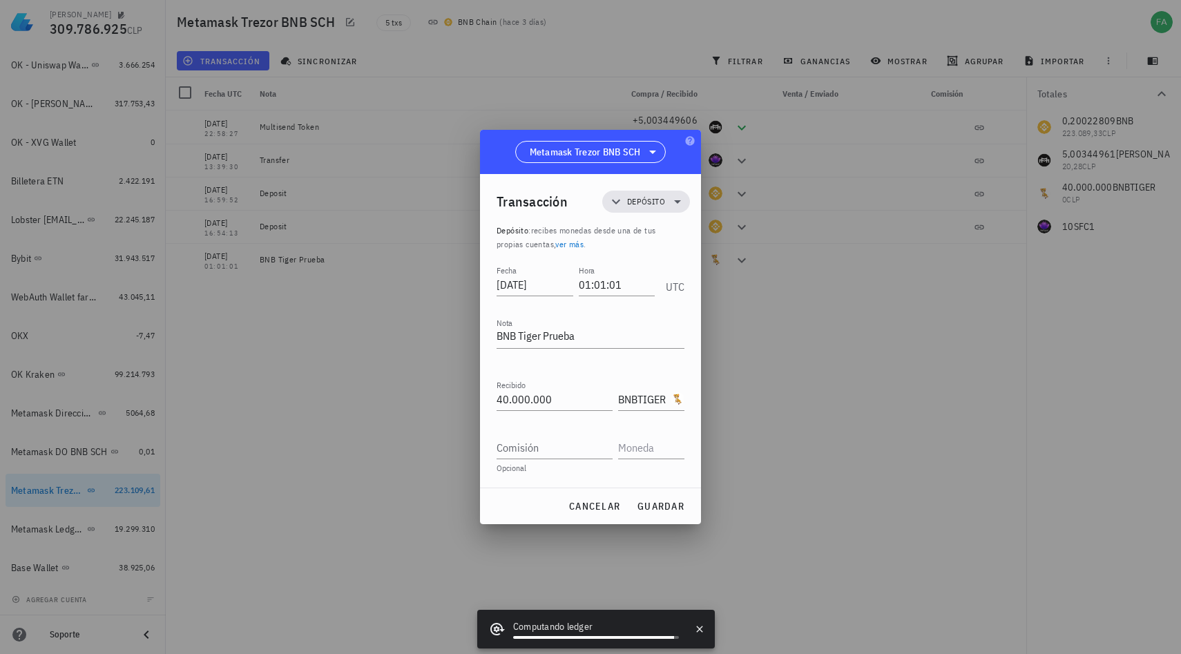
click at [763, 293] on div at bounding box center [590, 327] width 1181 height 654
click at [607, 500] on span "cancelar" at bounding box center [594, 506] width 52 height 12
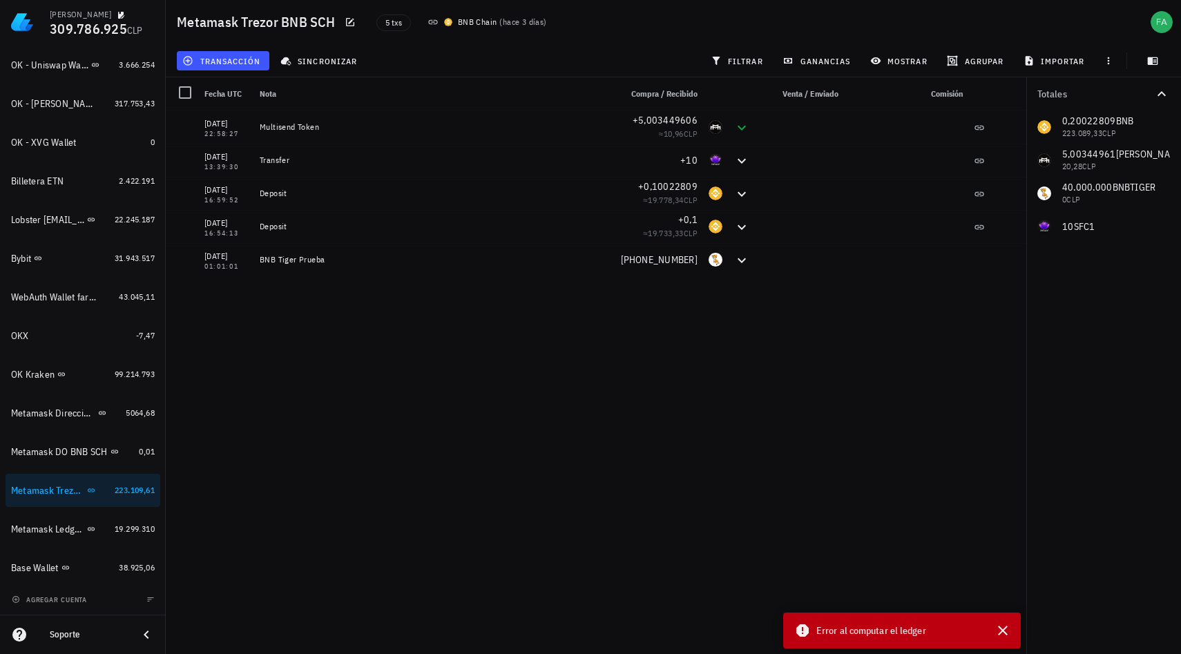
click at [816, 634] on div "Error al computar el ledger" at bounding box center [886, 630] width 185 height 17
click at [798, 628] on icon at bounding box center [802, 630] width 12 height 12
click at [1002, 631] on icon "button" at bounding box center [1003, 631] width 10 height 10
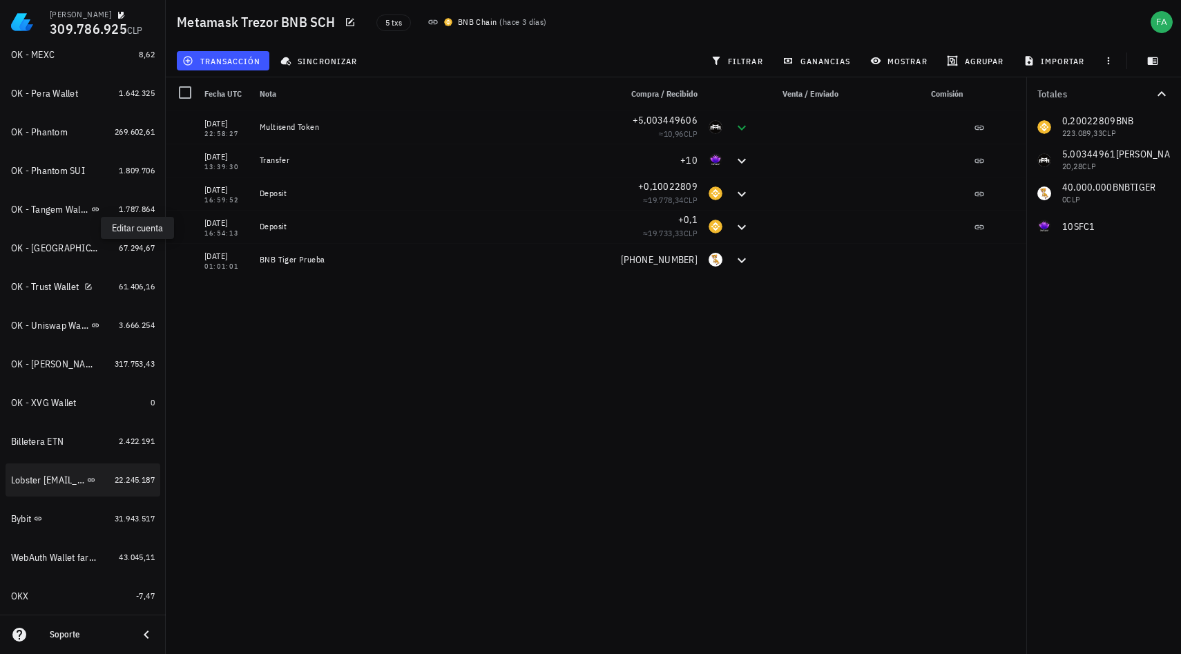
scroll to position [733, 0]
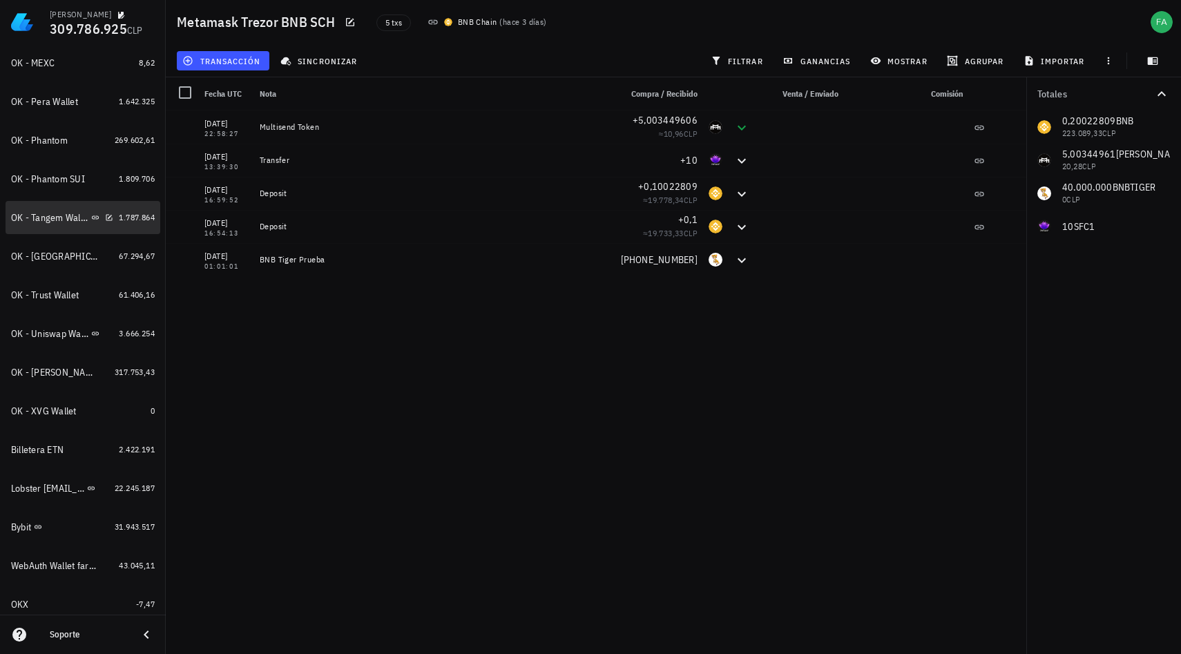
click at [57, 216] on div "OK - Tangem Wallet" at bounding box center [49, 218] width 77 height 12
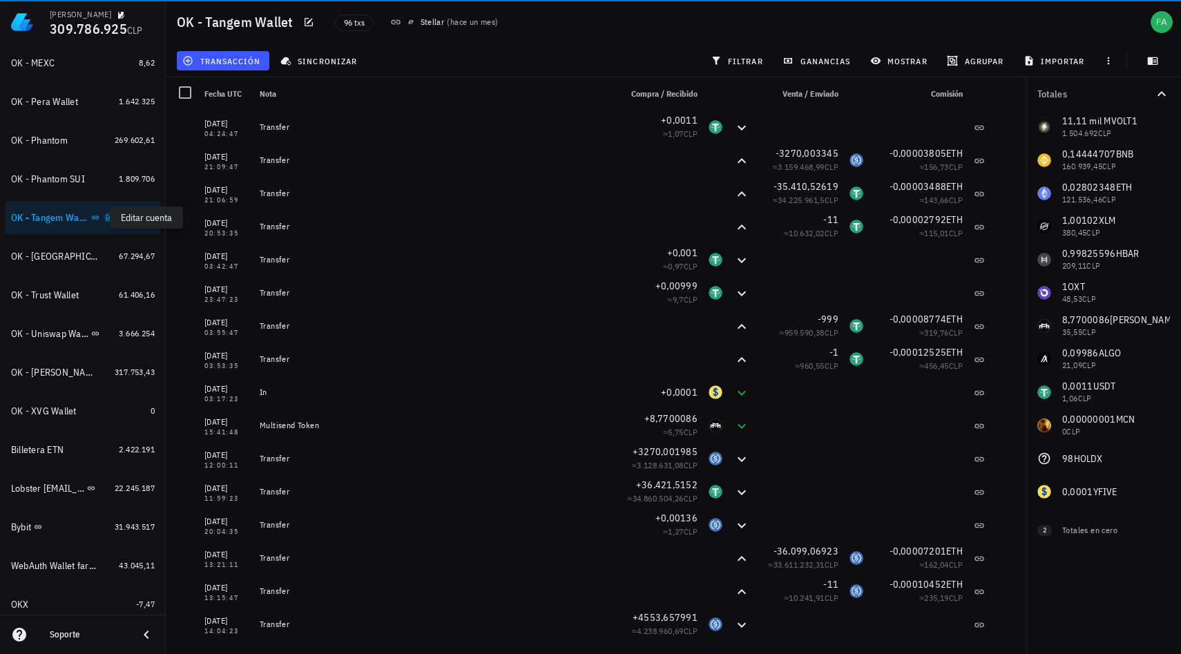
click at [106, 217] on icon "button" at bounding box center [109, 217] width 6 height 6
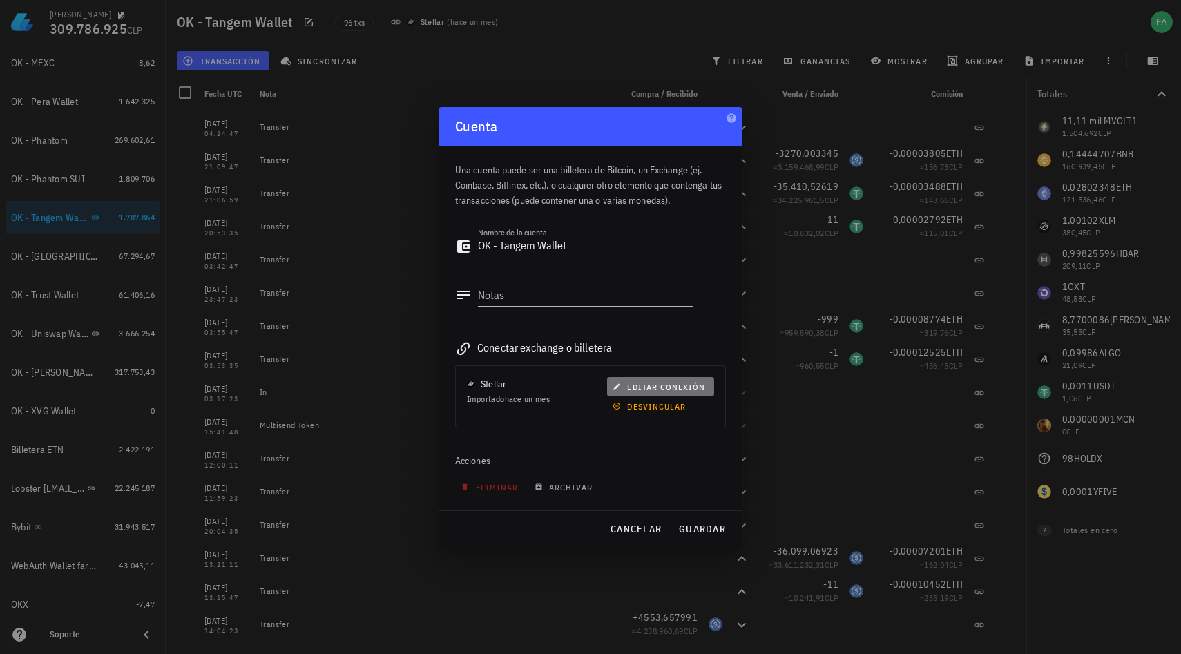
click at [641, 386] on span "editar conexión" at bounding box center [660, 387] width 90 height 10
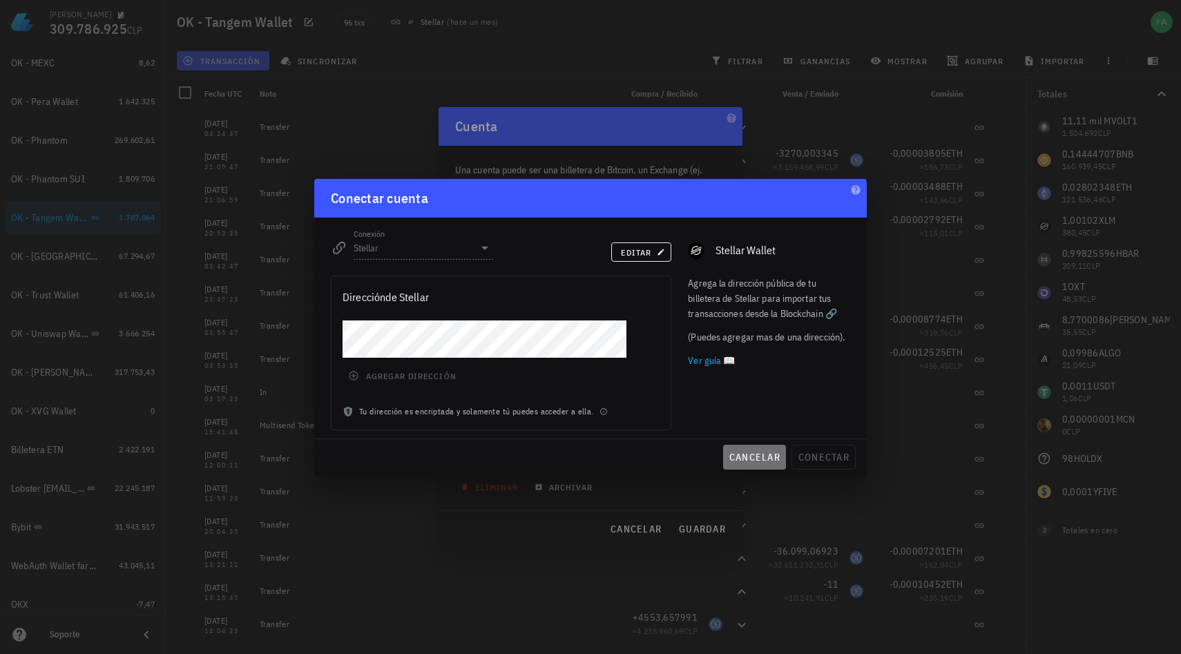
click at [753, 459] on span "cancelar" at bounding box center [755, 457] width 52 height 12
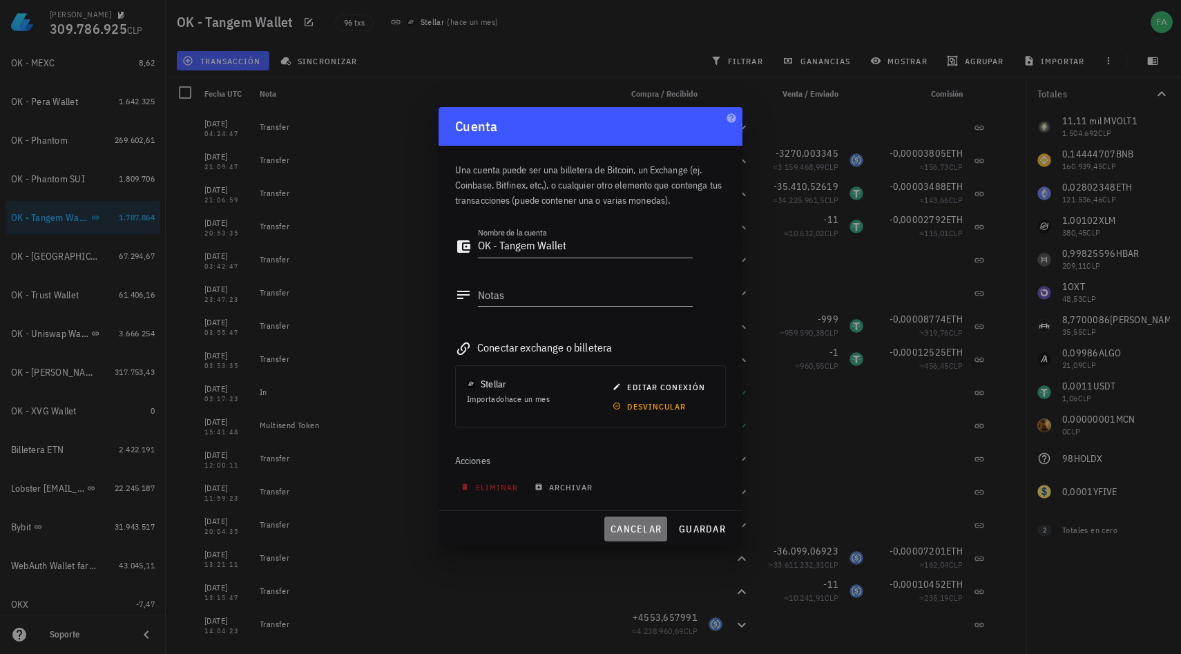
click at [644, 532] on span "cancelar" at bounding box center [636, 529] width 52 height 12
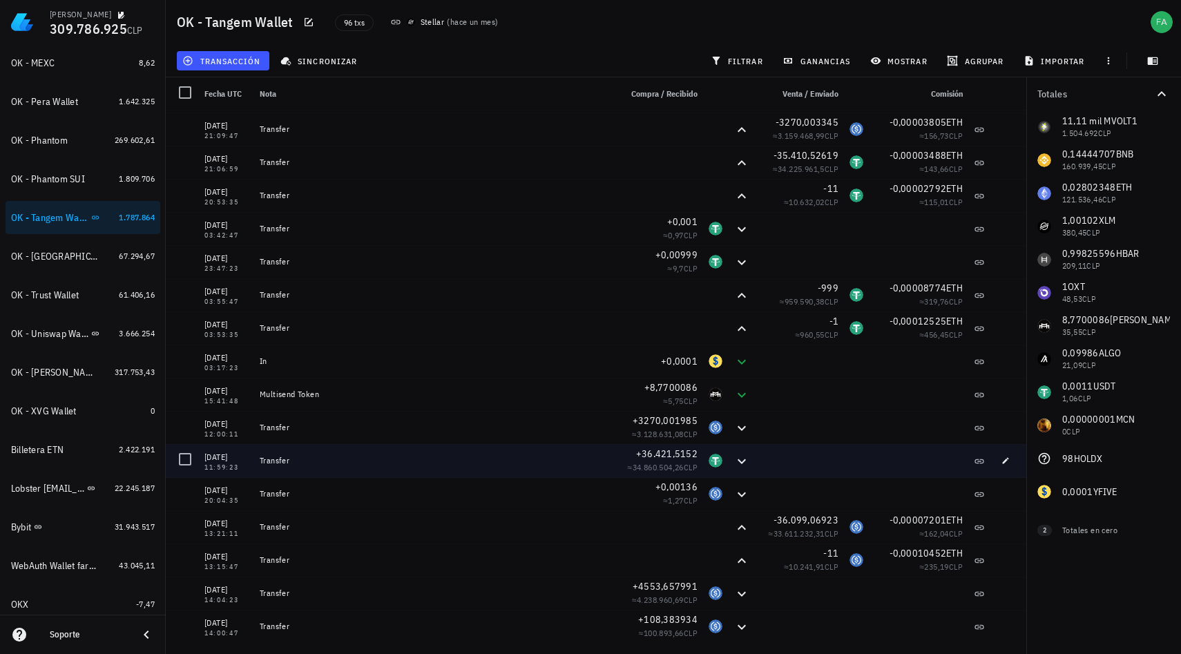
scroll to position [41, 0]
